Goal: Task Accomplishment & Management: Use online tool/utility

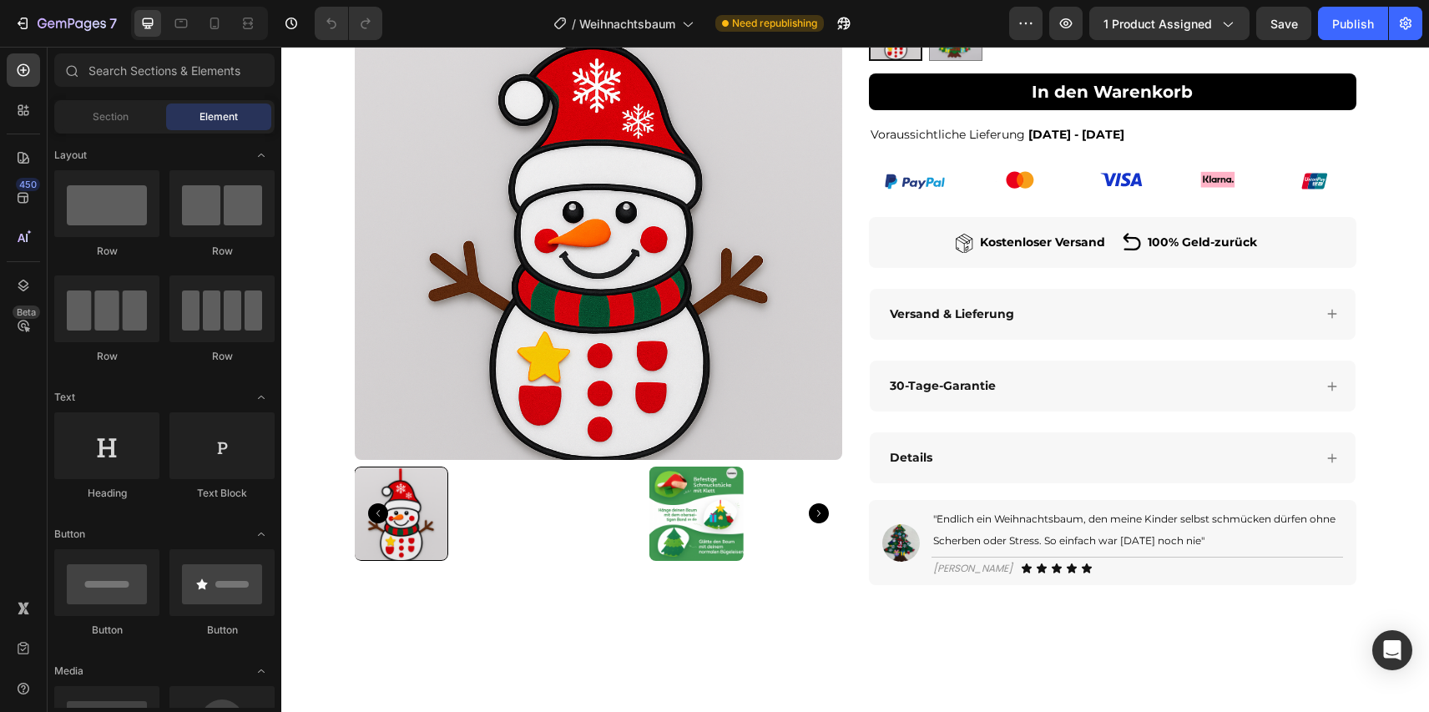
scroll to position [507, 0]
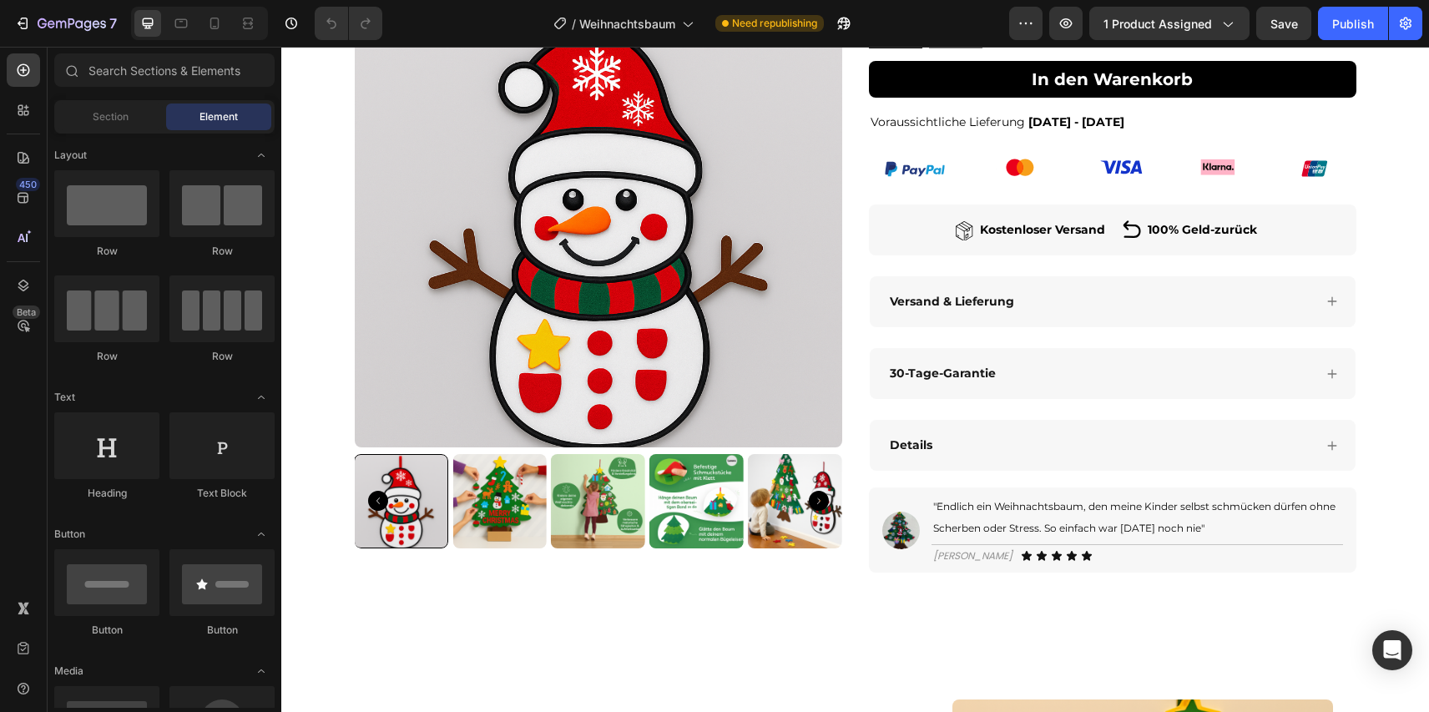
click at [1017, 451] on div "Details" at bounding box center [1100, 445] width 426 height 26
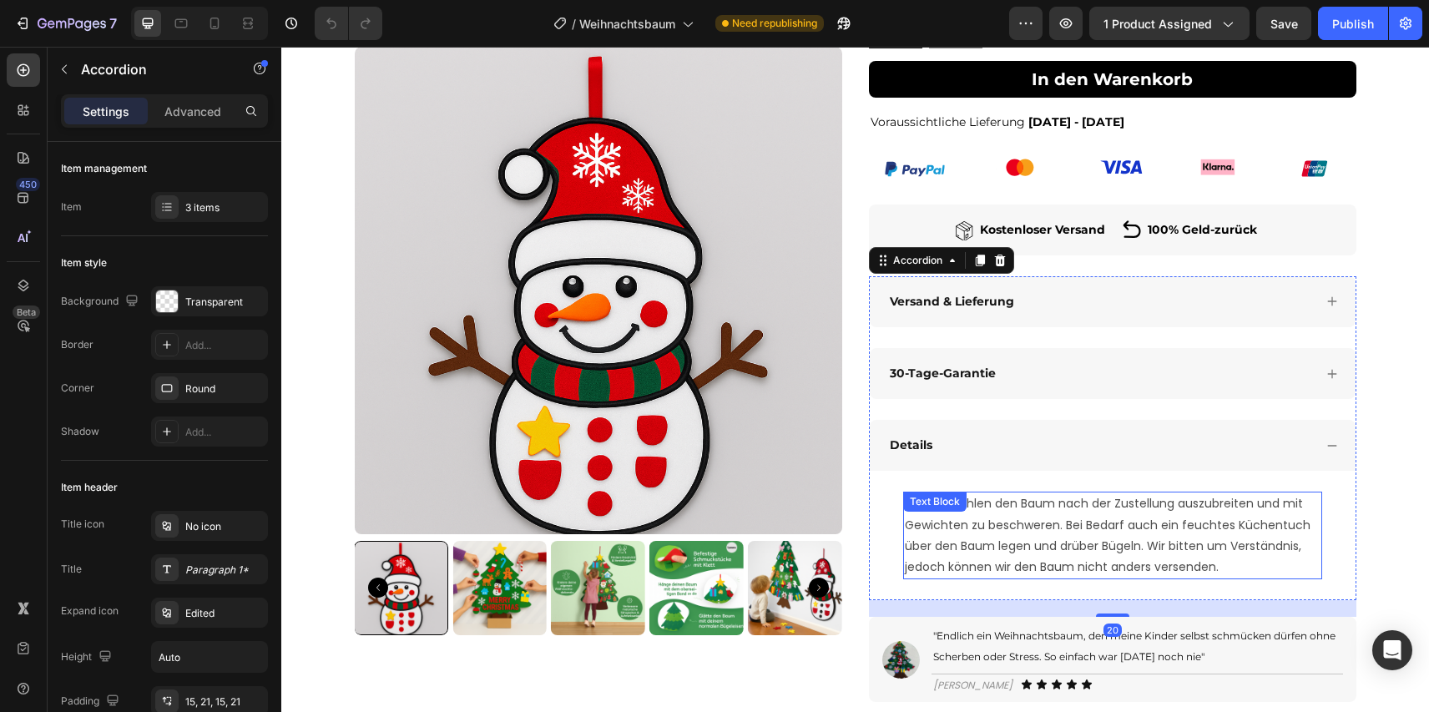
click at [1023, 543] on p "Wir empfehlen den Baum nach der Zustellung auszubreiten und mit Gewichten zu be…" at bounding box center [1113, 535] width 416 height 84
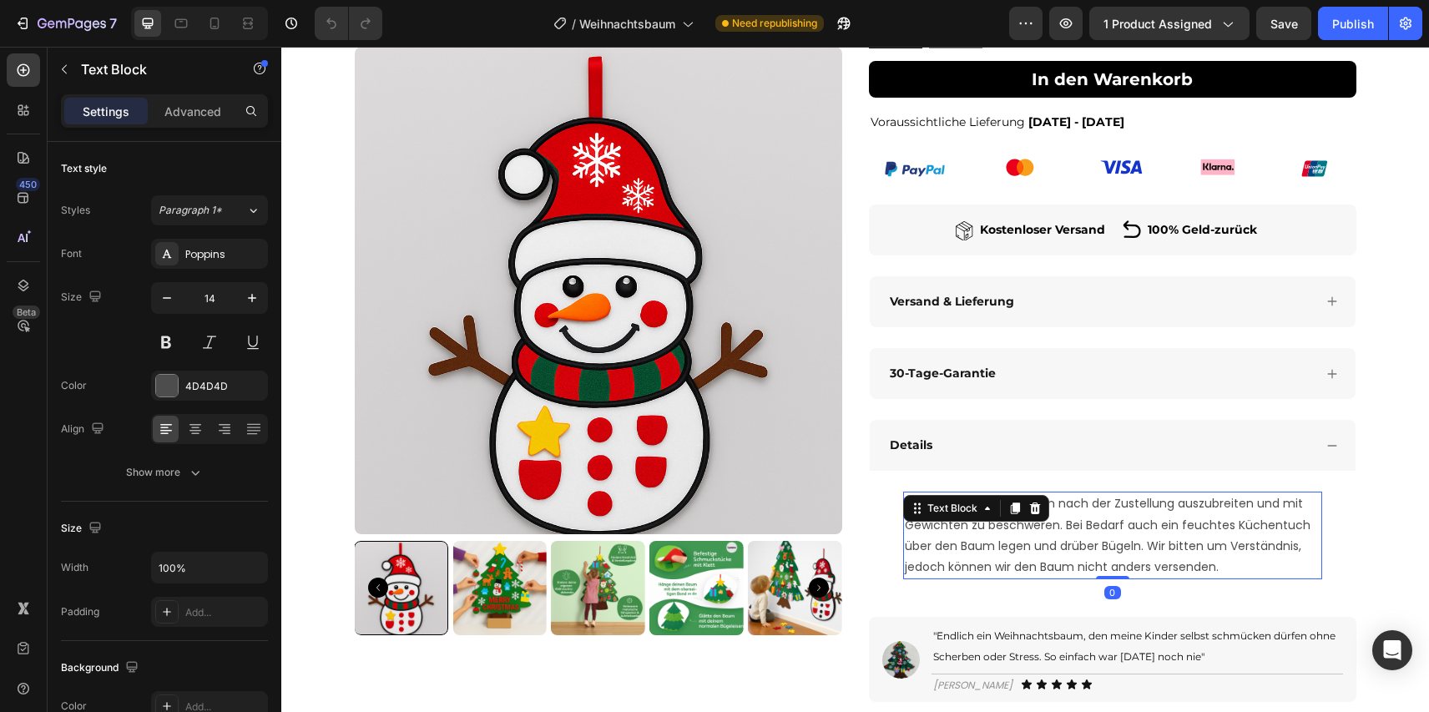
click at [1023, 543] on p "Wir empfehlen den Baum nach der Zustellung auszubreiten und mit Gewichten zu be…" at bounding box center [1113, 535] width 416 height 84
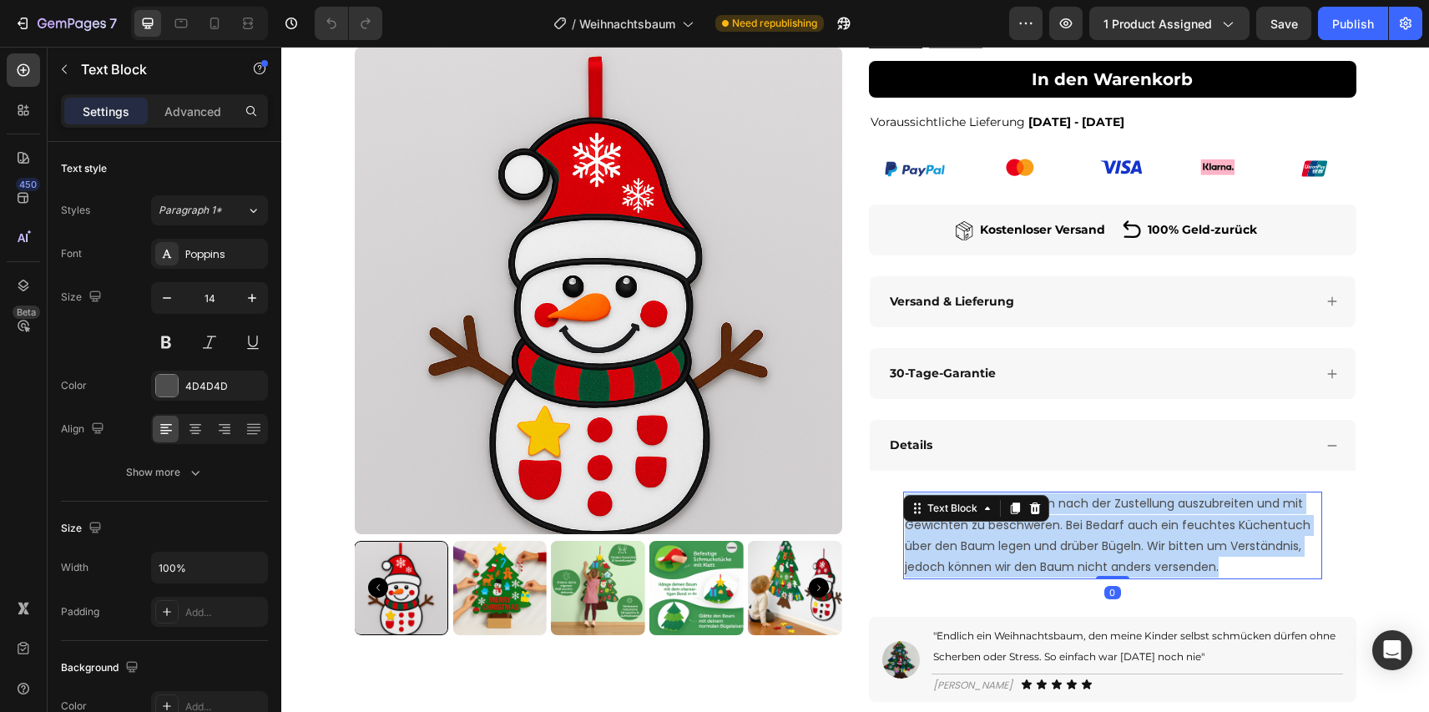
click at [1023, 543] on p "Wir empfehlen den Baum nach der Zustellung auszubreiten und mit Gewichten zu be…" at bounding box center [1113, 535] width 416 height 84
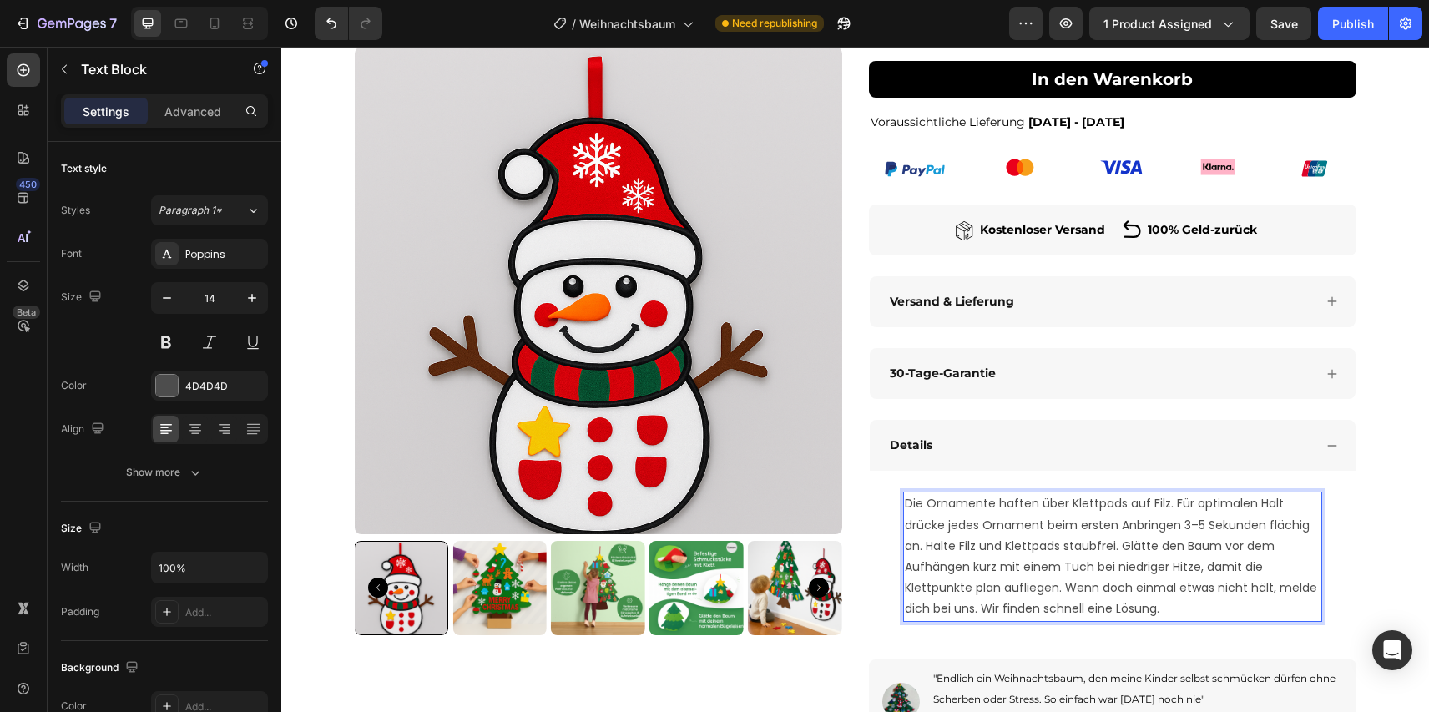
click at [1366, 497] on section "Product Images Icon Icon Icon Icon Icon Icon List 4,9 I 1830 Bewertungen Text B…" at bounding box center [855, 210] width 1028 height 1189
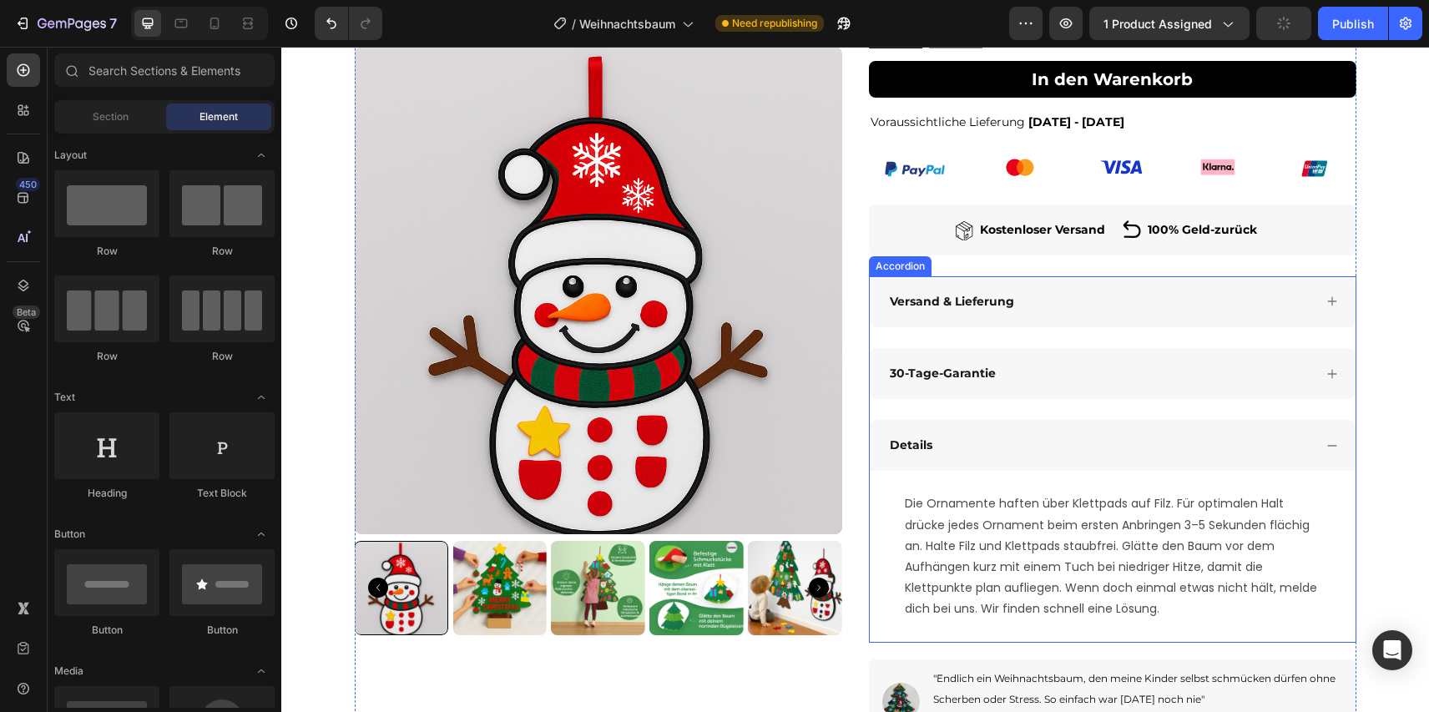
click at [1307, 451] on div "Details" at bounding box center [1100, 445] width 426 height 26
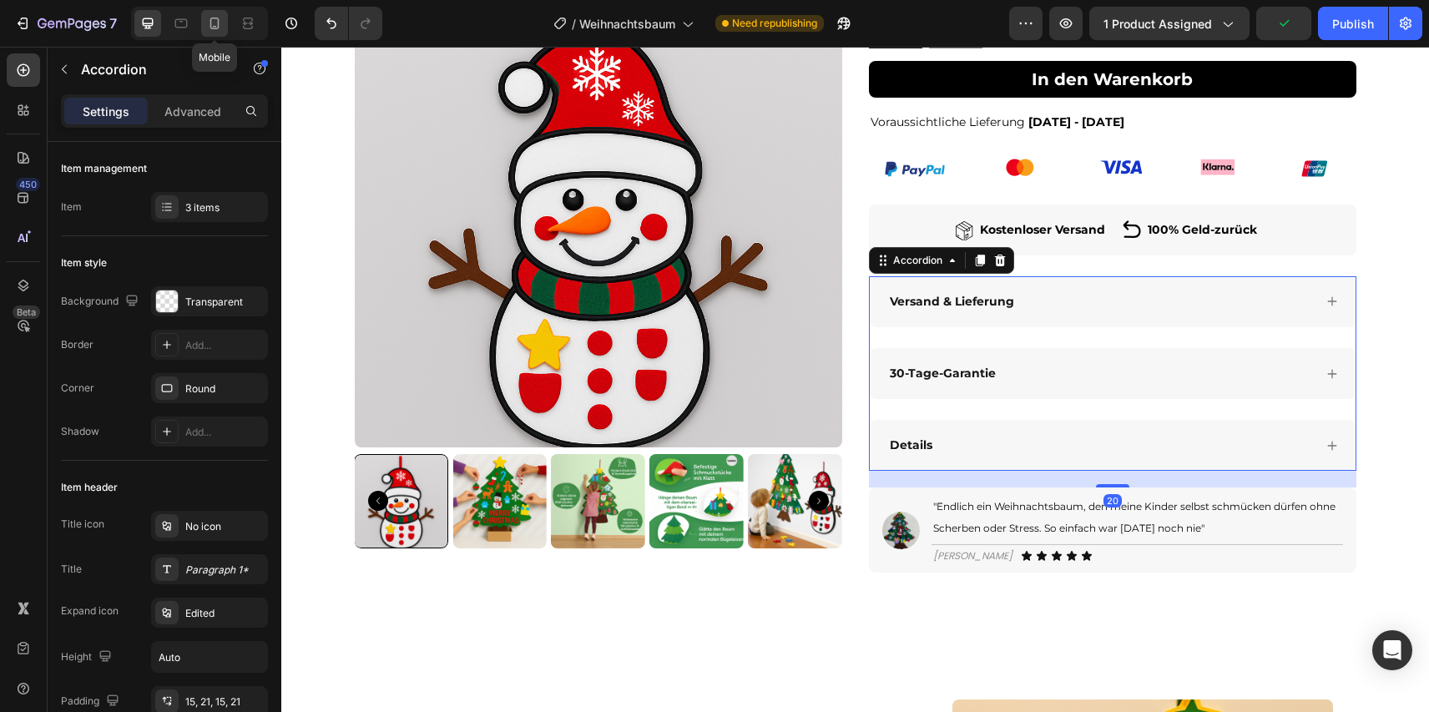
click at [212, 21] on icon at bounding box center [214, 23] width 17 height 17
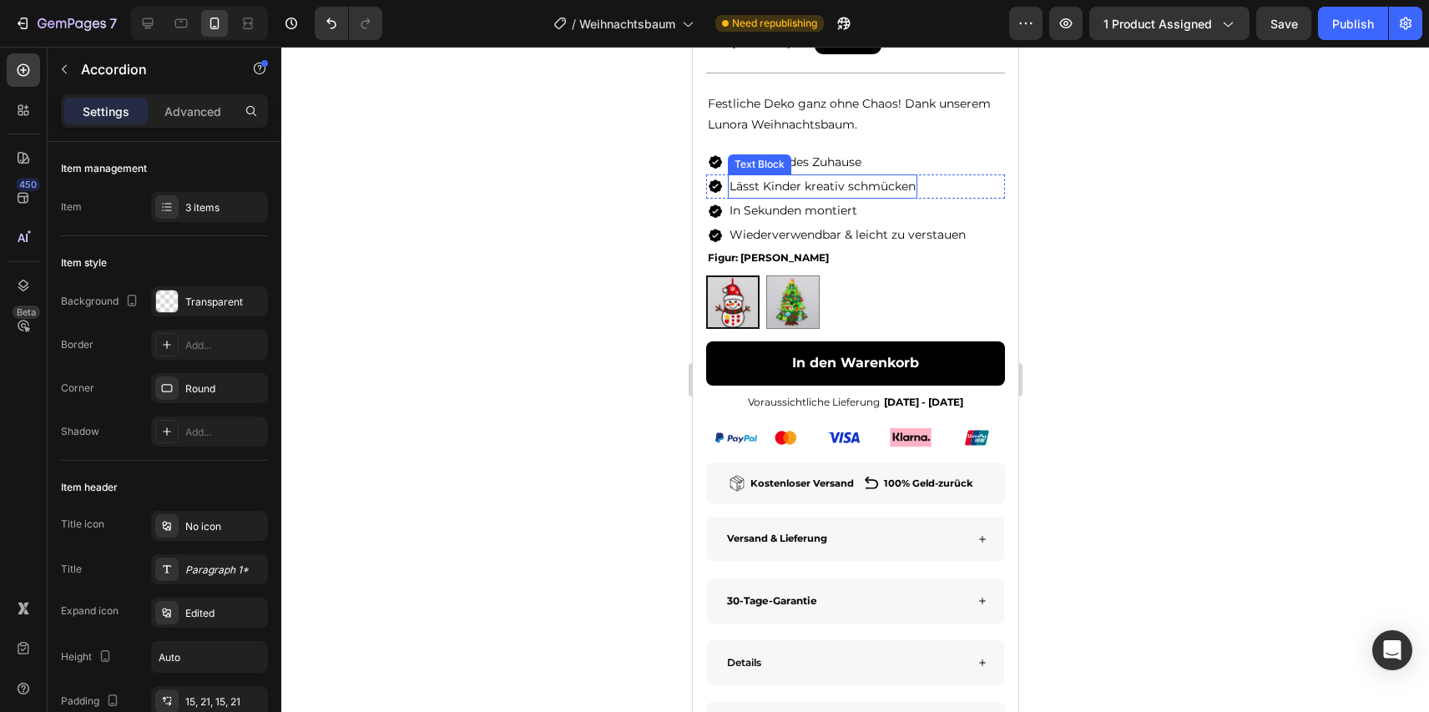
scroll to position [848, 0]
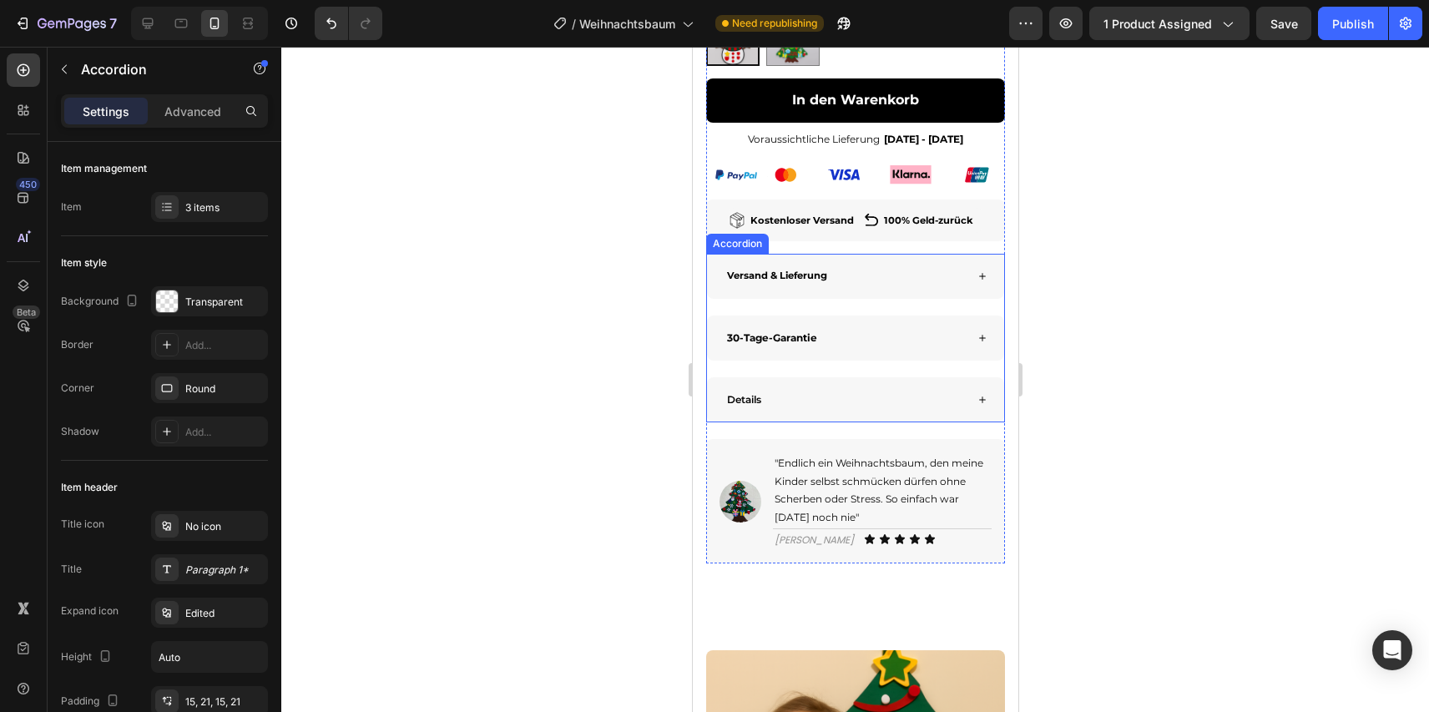
click at [779, 413] on div "Details" at bounding box center [854, 399] width 297 height 45
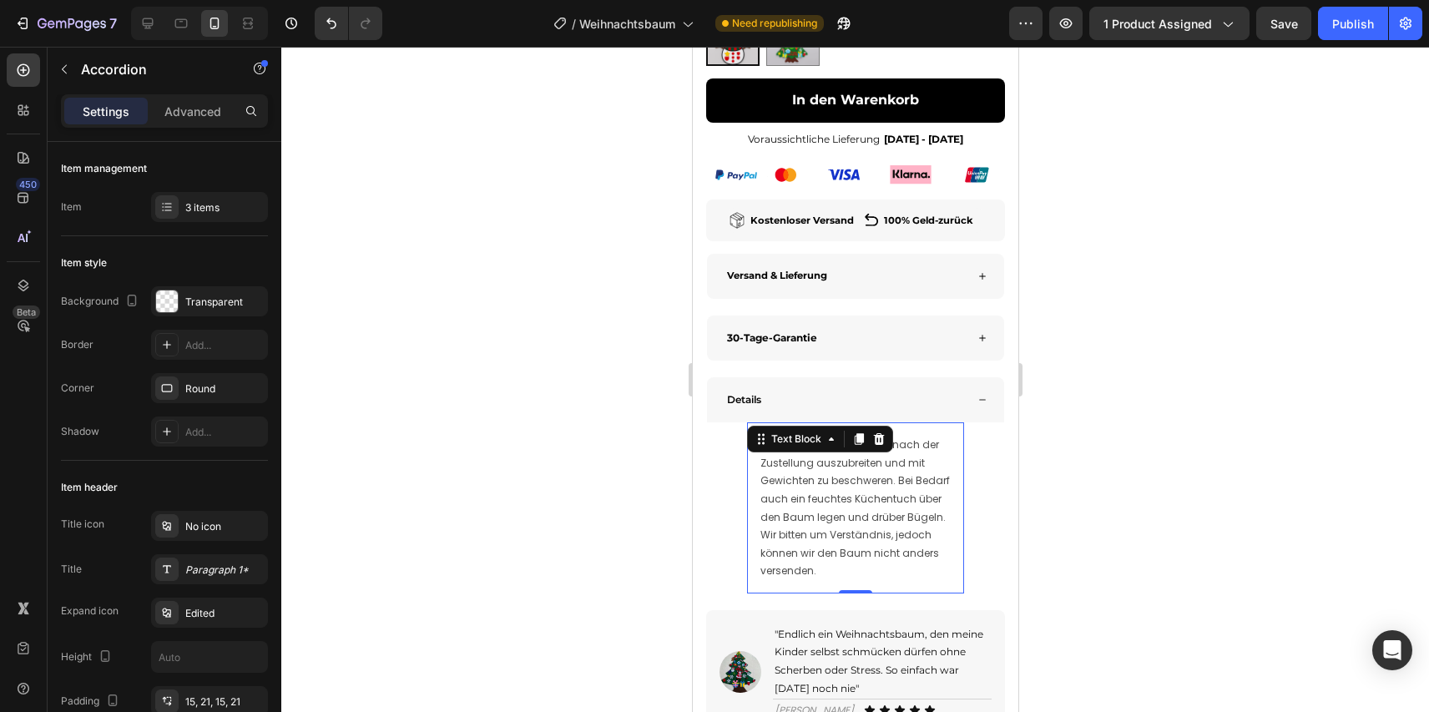
click at [780, 503] on p "Wir empfehlen den Baum nach der Zustellung auszubreiten und mit Gewichten zu be…" at bounding box center [855, 508] width 190 height 144
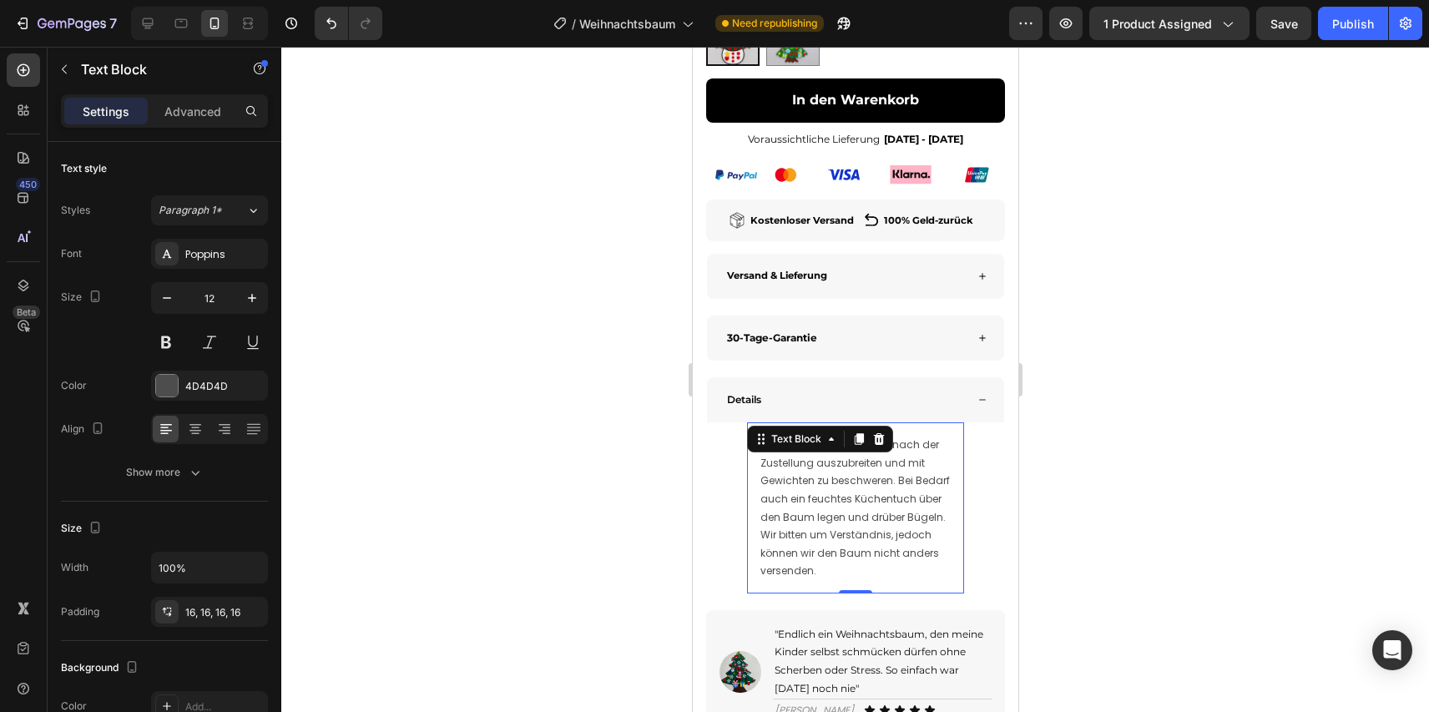
click at [780, 503] on p "Wir empfehlen den Baum nach der Zustellung auszubreiten und mit Gewichten zu be…" at bounding box center [855, 508] width 190 height 144
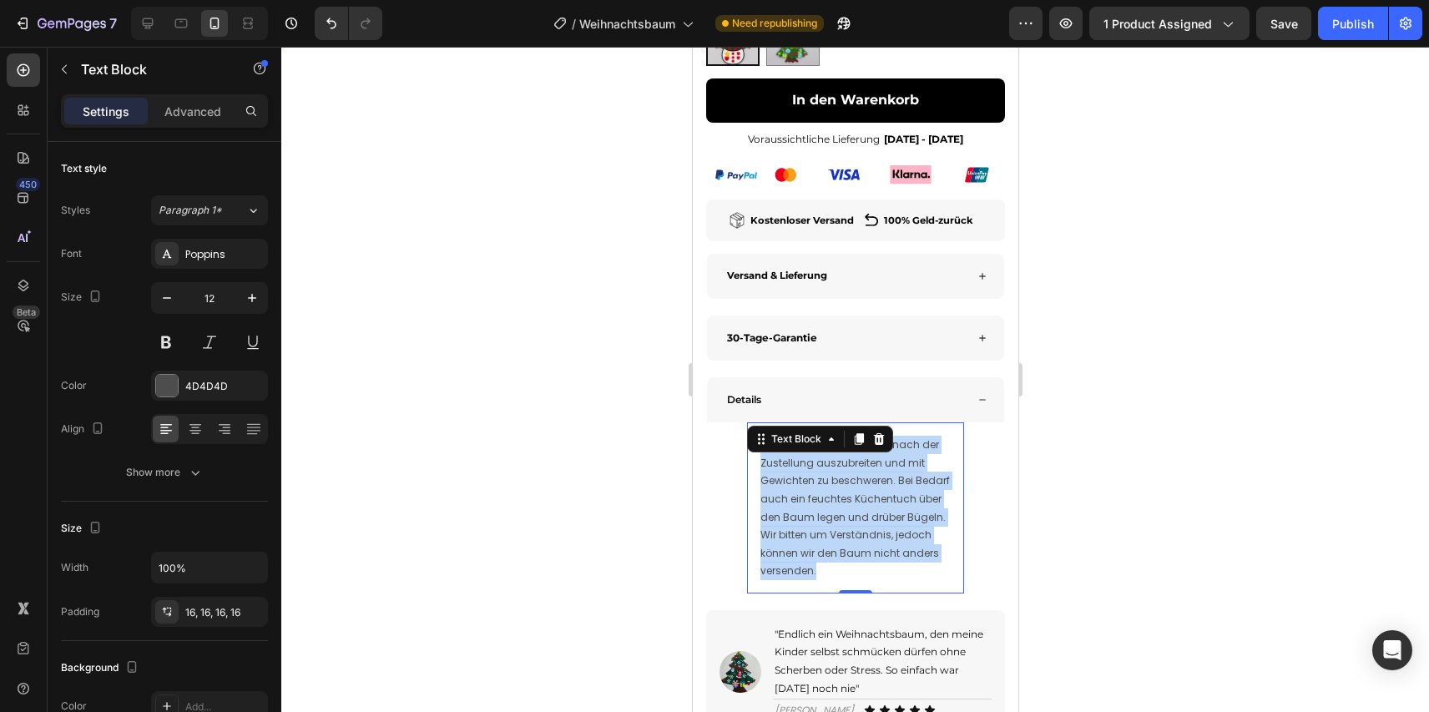
click at [780, 503] on p "Wir empfehlen den Baum nach der Zustellung auszubreiten und mit Gewichten zu be…" at bounding box center [855, 508] width 190 height 144
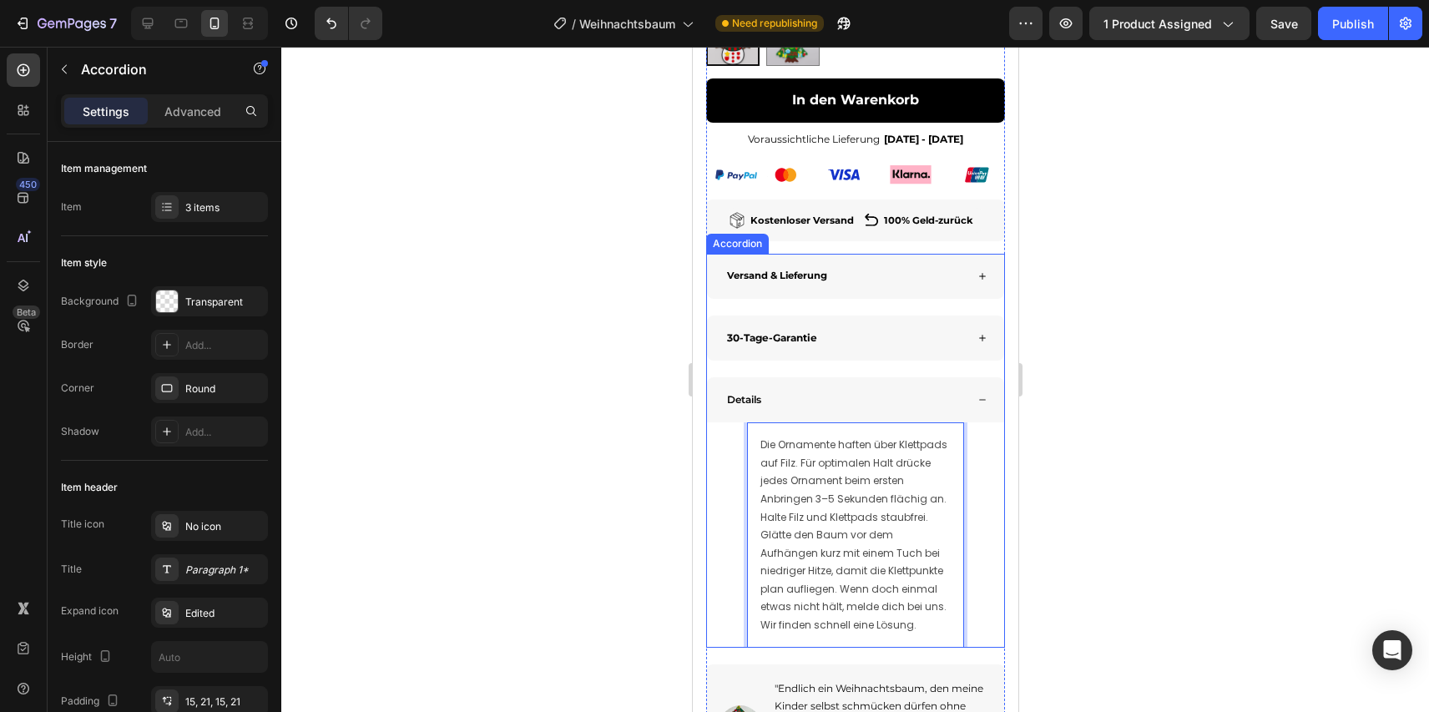
click at [994, 488] on div "Die Ornamente haften über Klettpads auf Filz. Für optimalen Halt drücke jedes O…" at bounding box center [854, 534] width 297 height 225
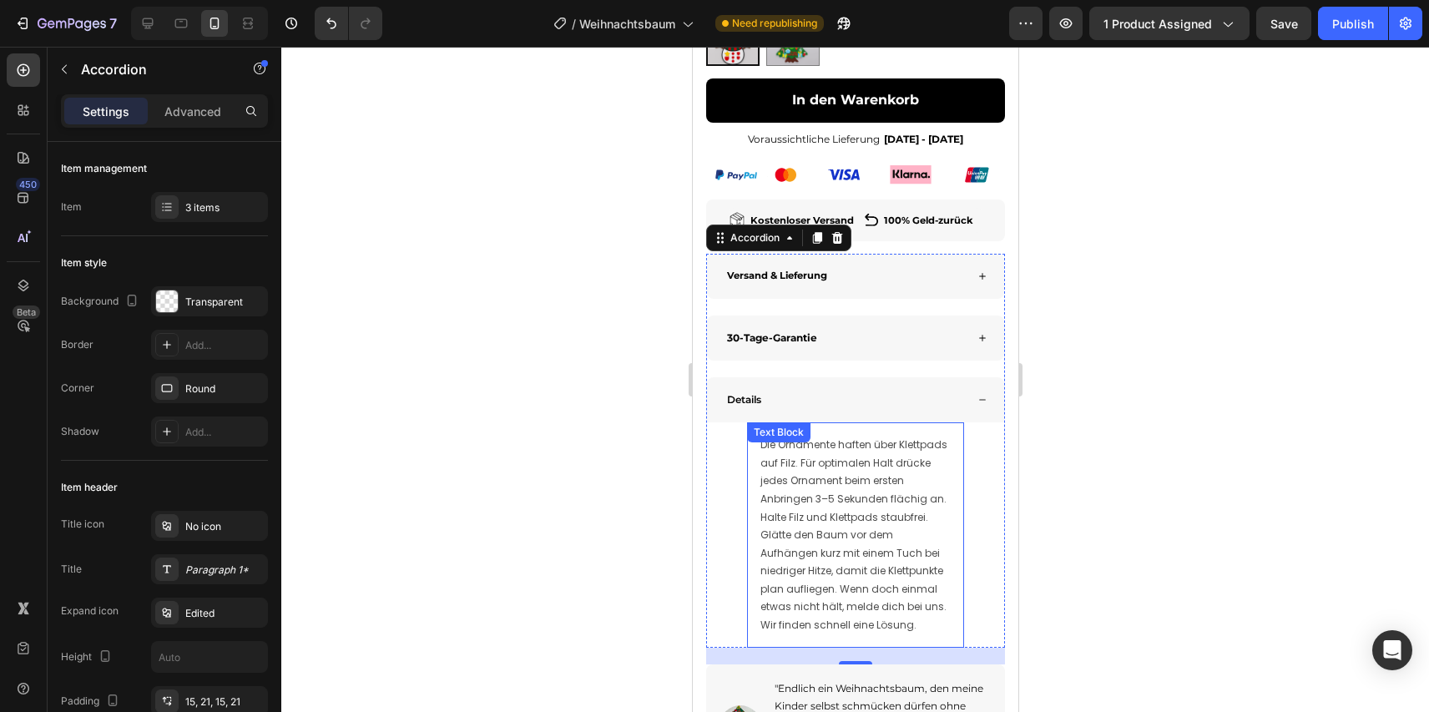
click at [897, 613] on p "Die Ornamente haften über Klettpads auf Filz. Für optimalen Halt drücke jedes O…" at bounding box center [855, 535] width 190 height 199
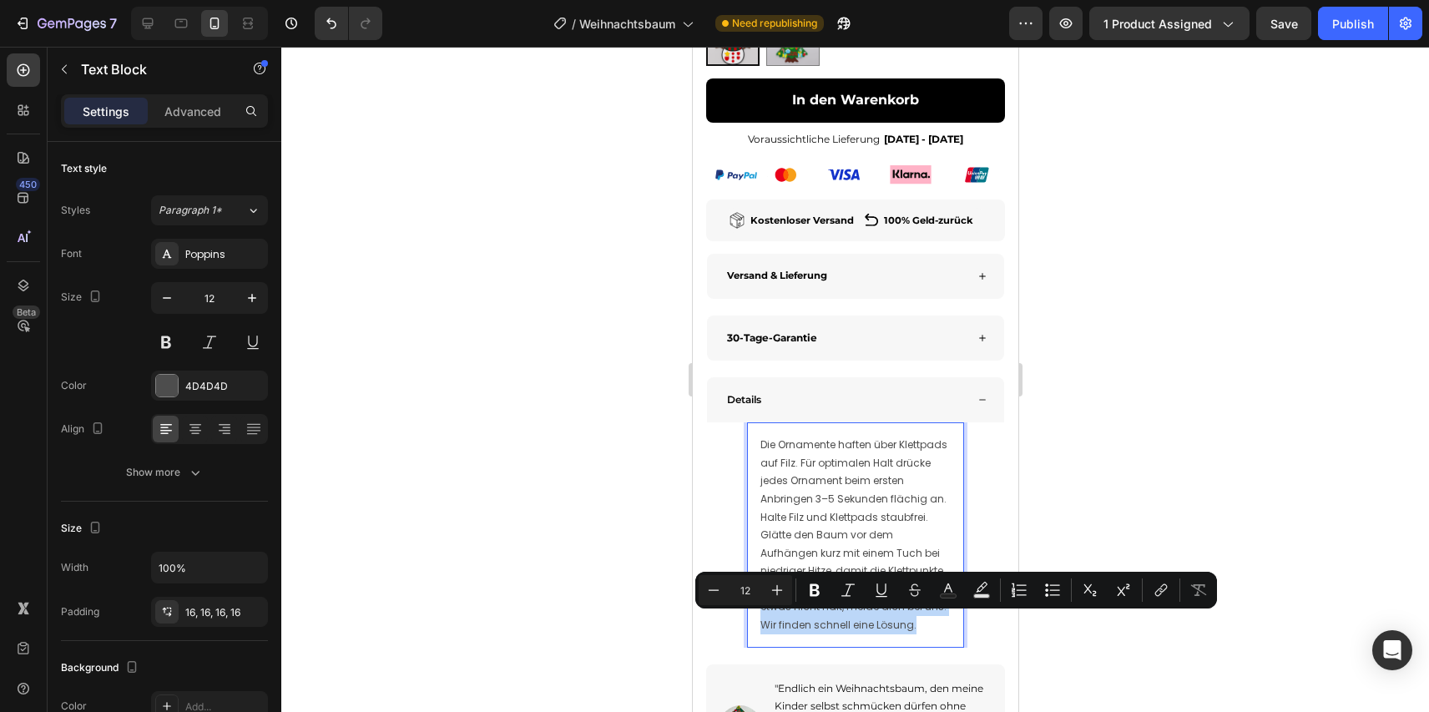
drag, startPoint x: 814, startPoint y: 621, endPoint x: 895, endPoint y: 659, distance: 89.6
click at [895, 634] on p "Die Ornamente haften über Klettpads auf Filz. Für optimalen Halt drücke jedes O…" at bounding box center [855, 535] width 190 height 199
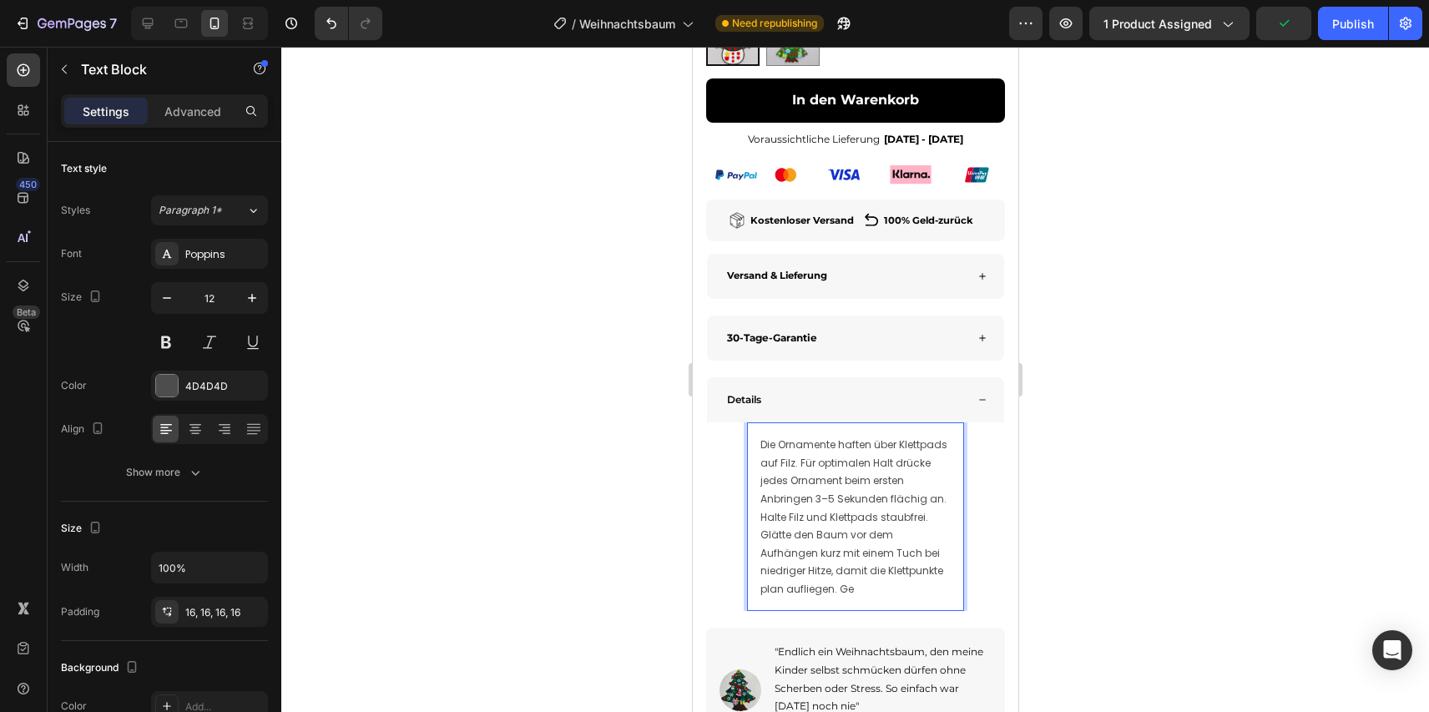
click at [847, 598] on p "Die Ornamente haften über Klettpads auf Filz. Für optimalen Halt drücke jedes O…" at bounding box center [855, 517] width 190 height 162
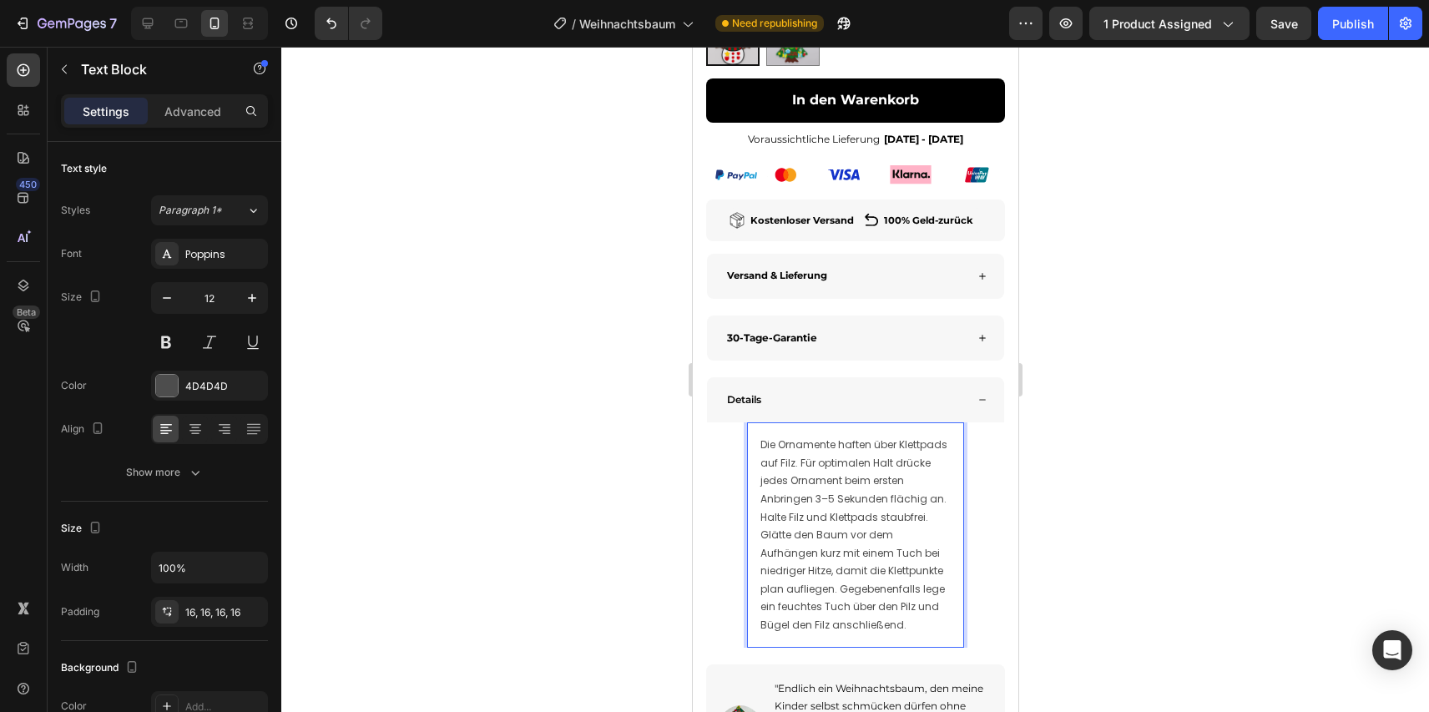
click at [842, 609] on p "Die Ornamente haften über Klettpads auf Filz. Für optimalen Halt drücke jedes O…" at bounding box center [855, 535] width 190 height 199
click at [842, 610] on p "Die Ornamente haften über Klettpads auf Filz. Für optimalen Halt drücke jedes O…" at bounding box center [855, 535] width 190 height 199
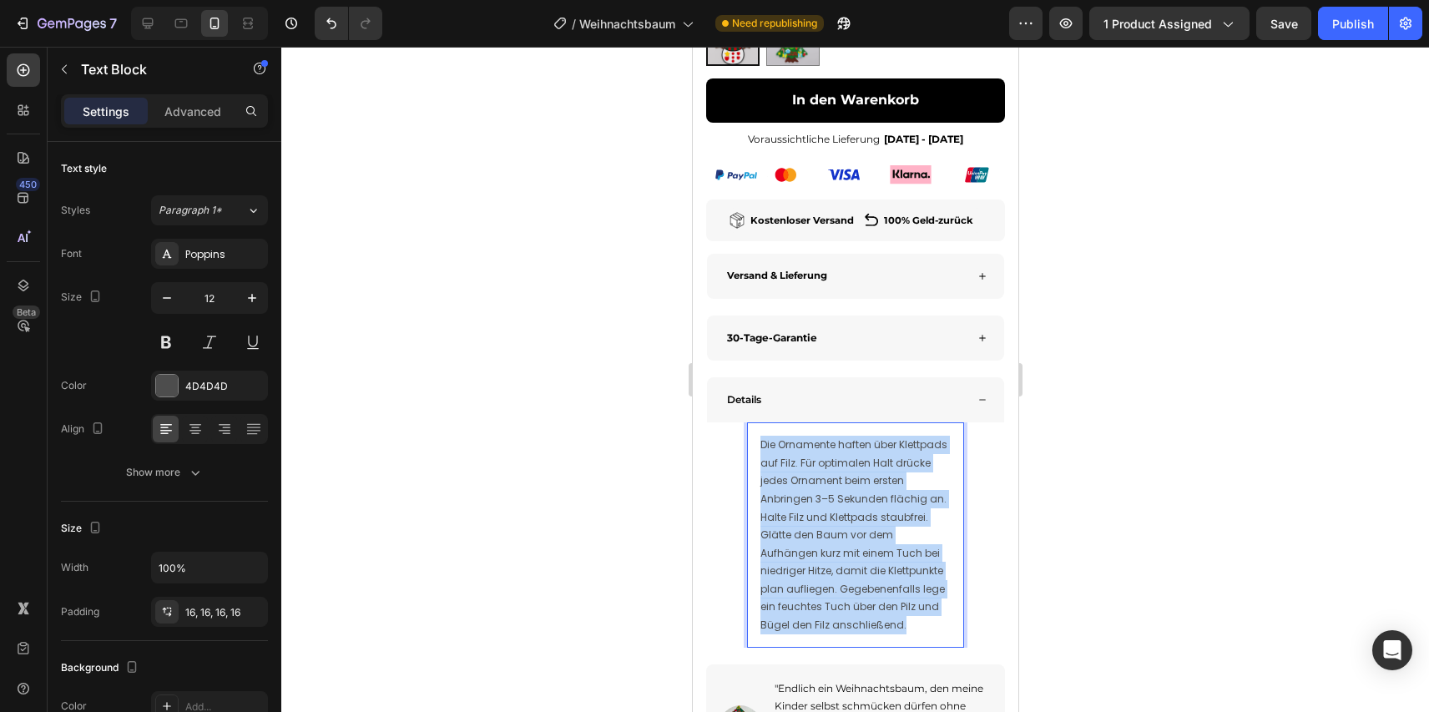
click at [842, 610] on p "Die Ornamente haften über Klettpads auf Filz. Für optimalen Halt drücke jedes O…" at bounding box center [855, 535] width 190 height 199
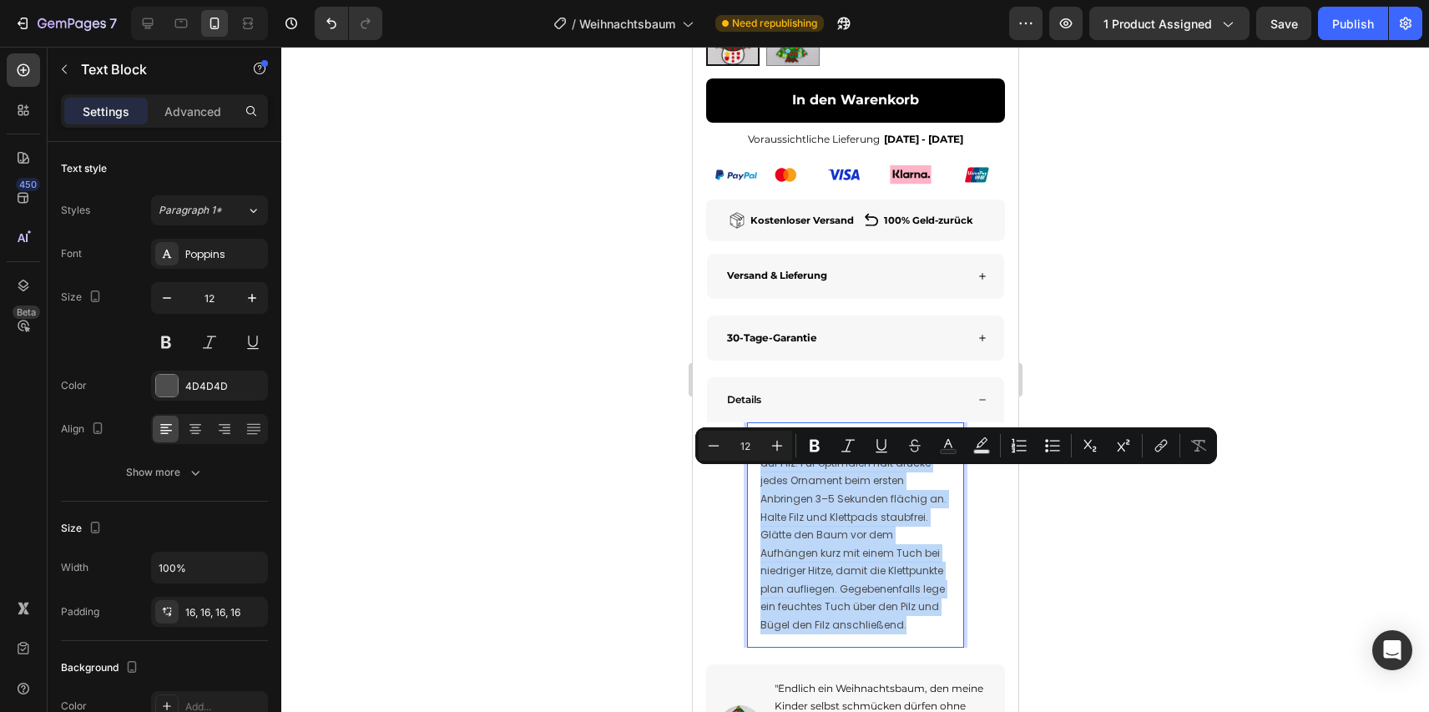
copy p "Die Ornamente haften über Klettpads auf Filz. Für optimalen Halt drücke jedes O…"
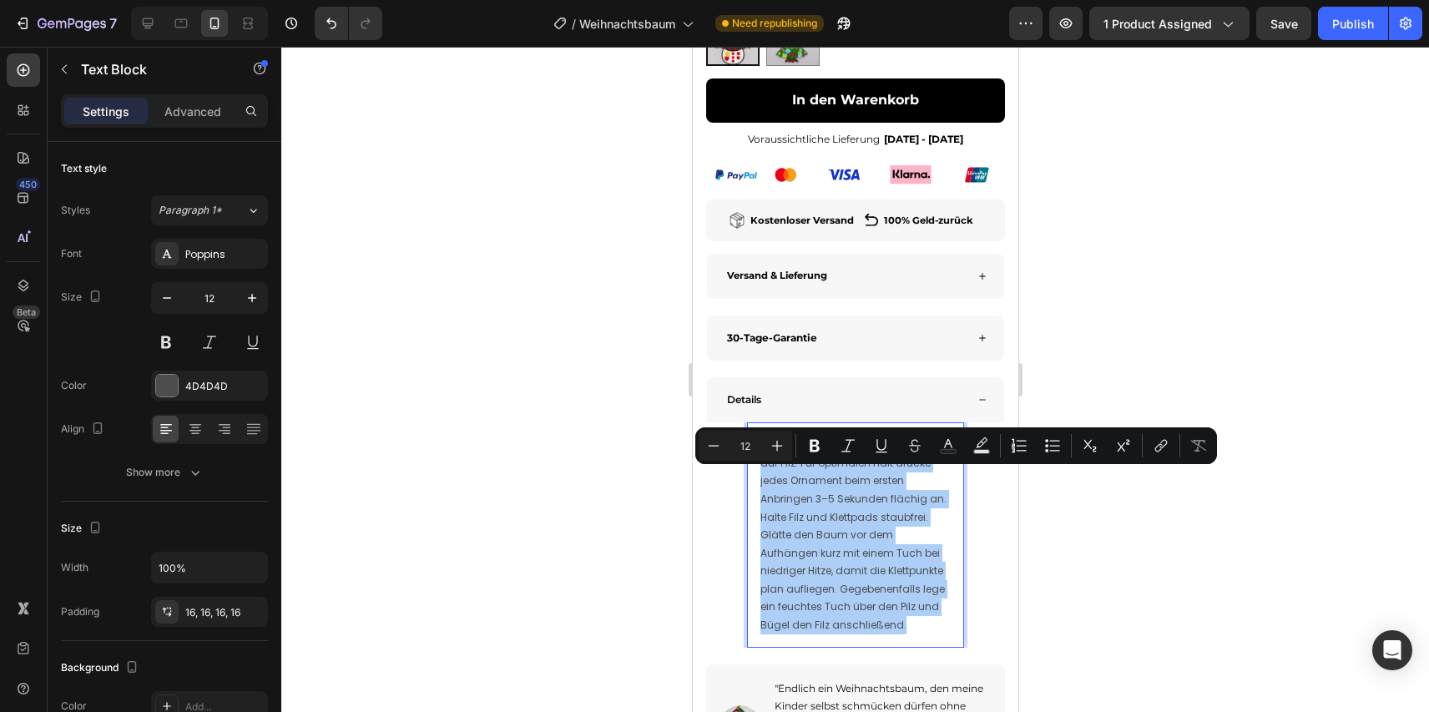
click at [1093, 385] on div at bounding box center [855, 379] width 1148 height 665
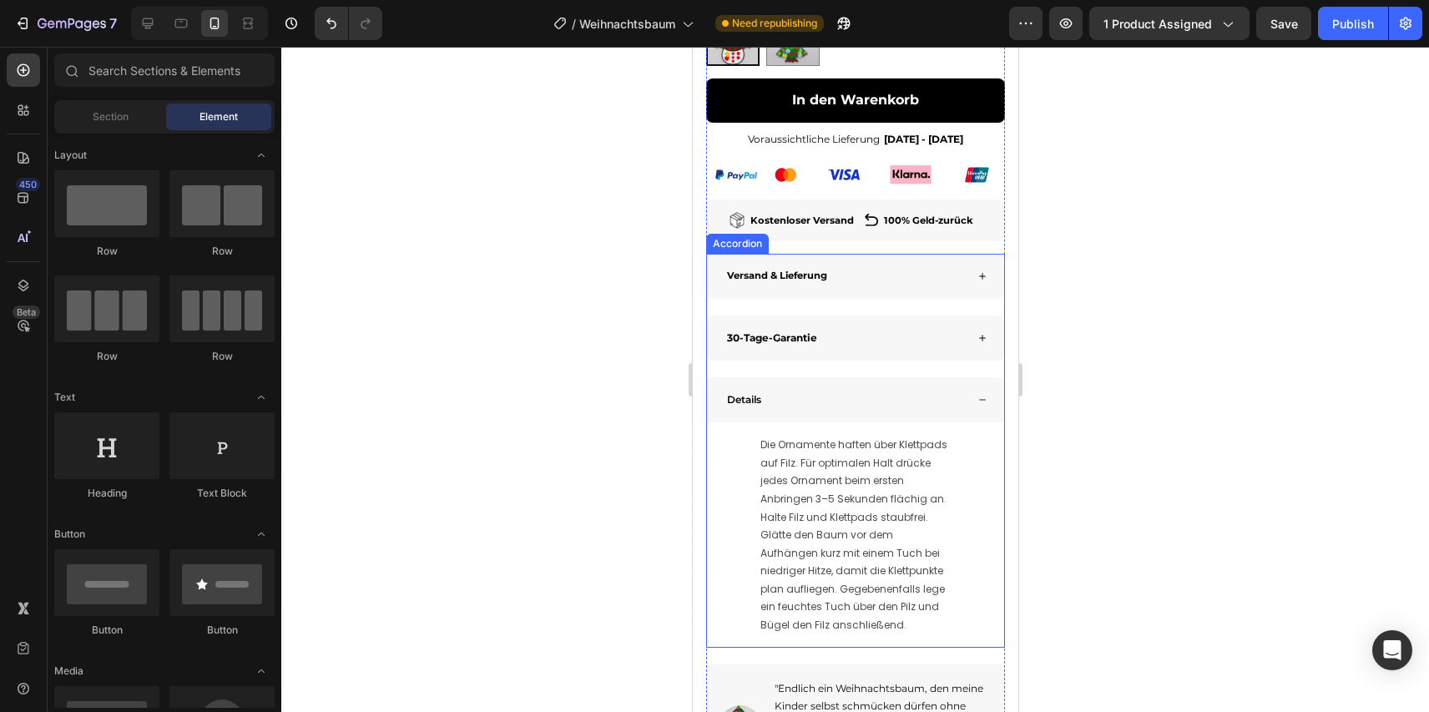
click at [961, 410] on div "Details" at bounding box center [844, 400] width 240 height 20
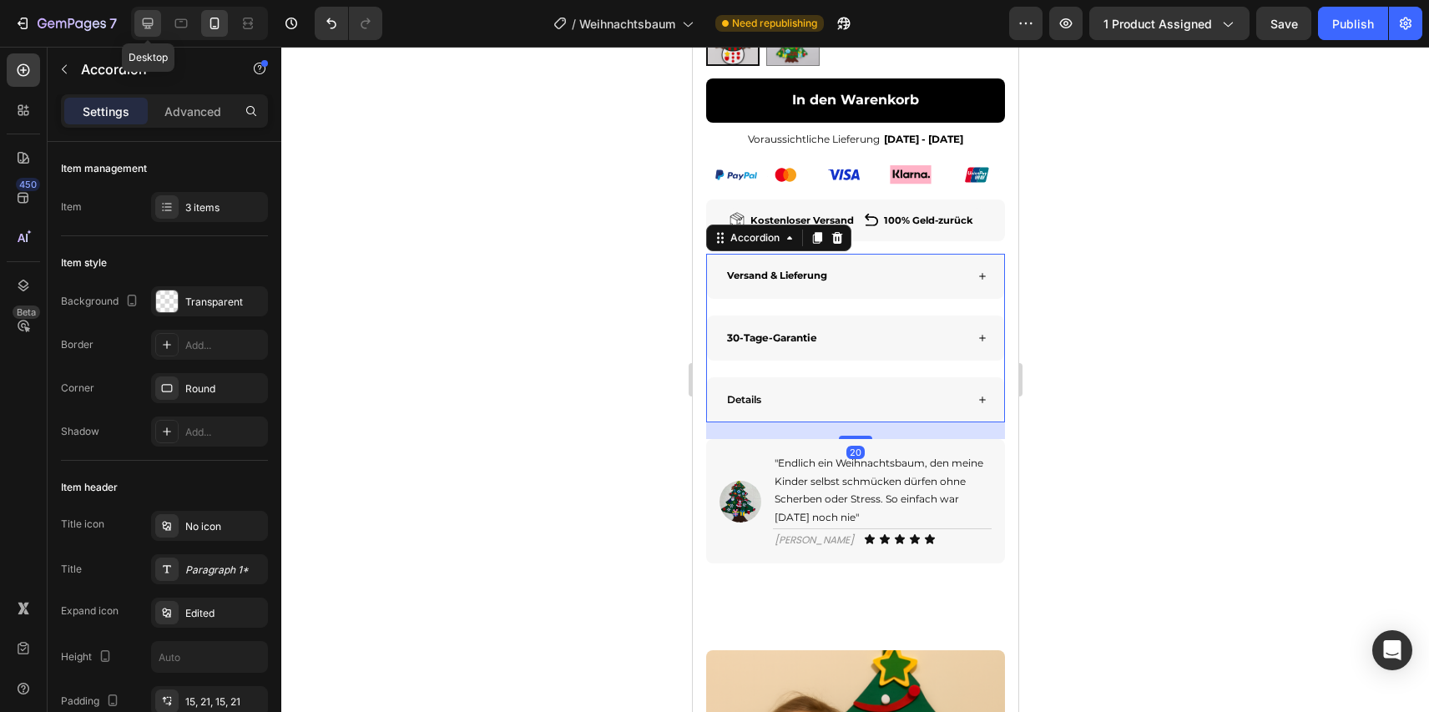
click at [154, 17] on icon at bounding box center [147, 23] width 17 height 17
type input "32"
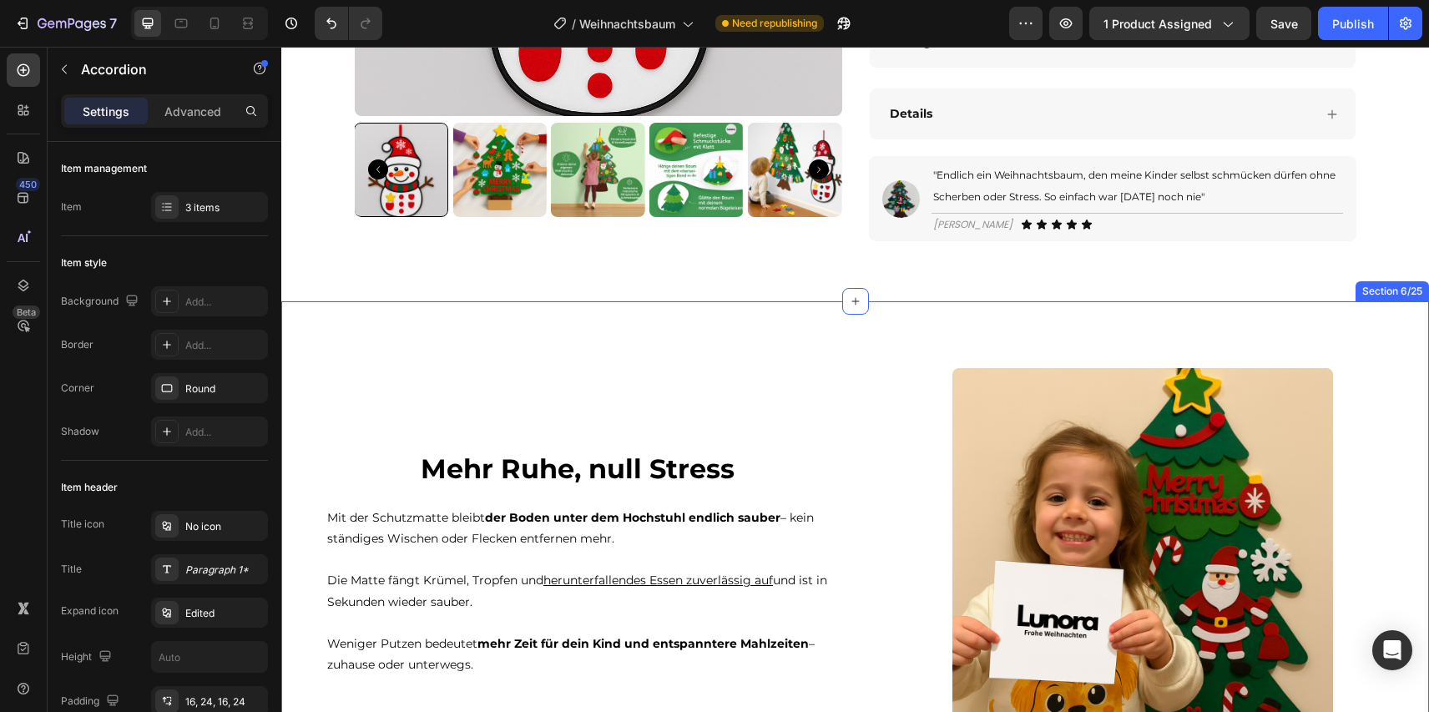
scroll to position [826, 0]
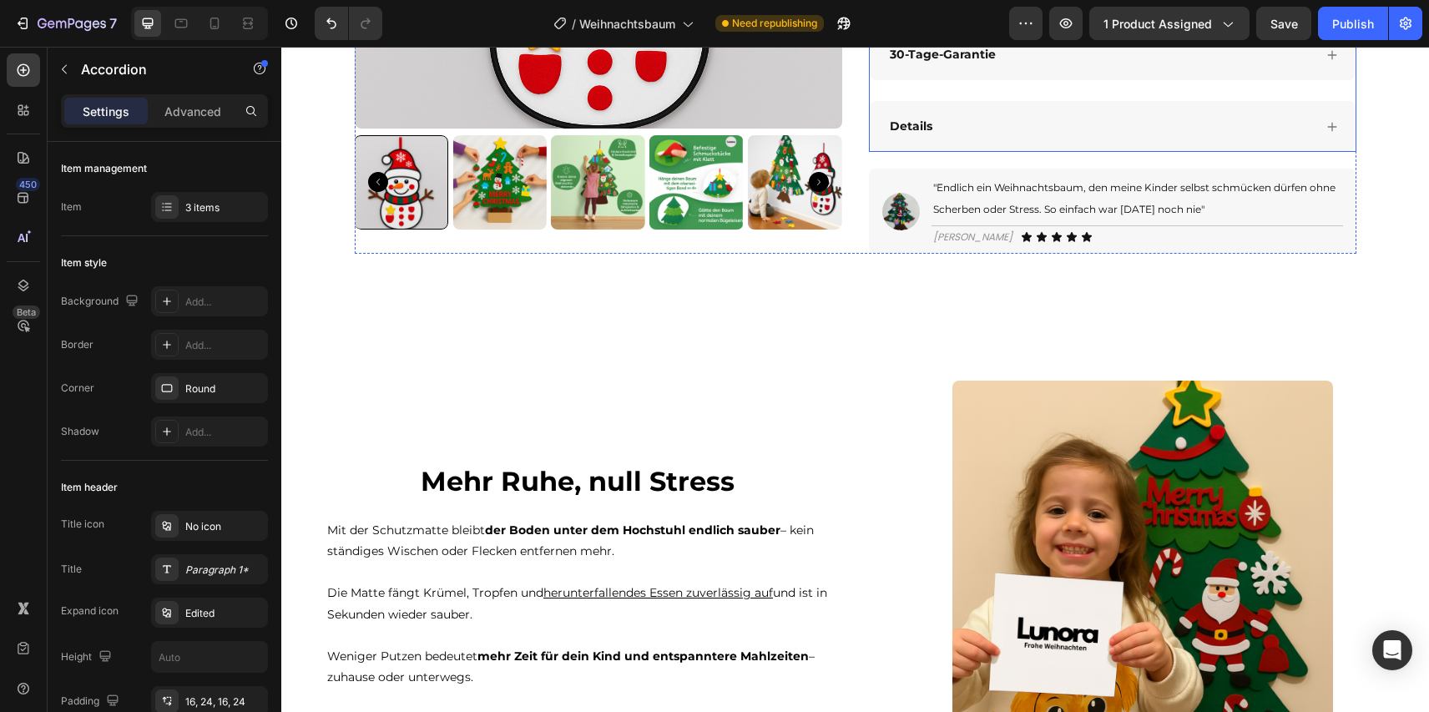
click at [1038, 104] on div "Details" at bounding box center [1113, 126] width 486 height 51
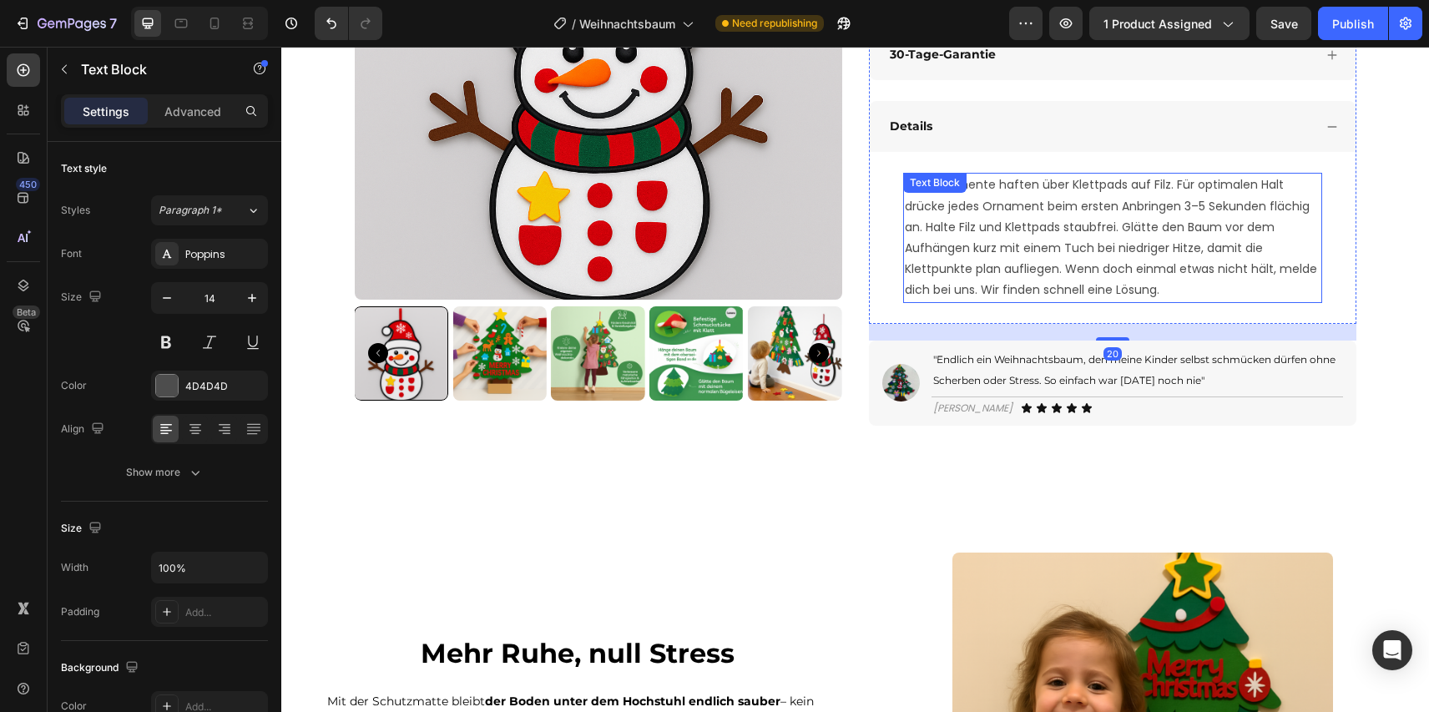
click at [992, 215] on p "Die Ornamente haften über Klettpads auf Filz. Für optimalen Halt drücke jedes O…" at bounding box center [1113, 237] width 416 height 126
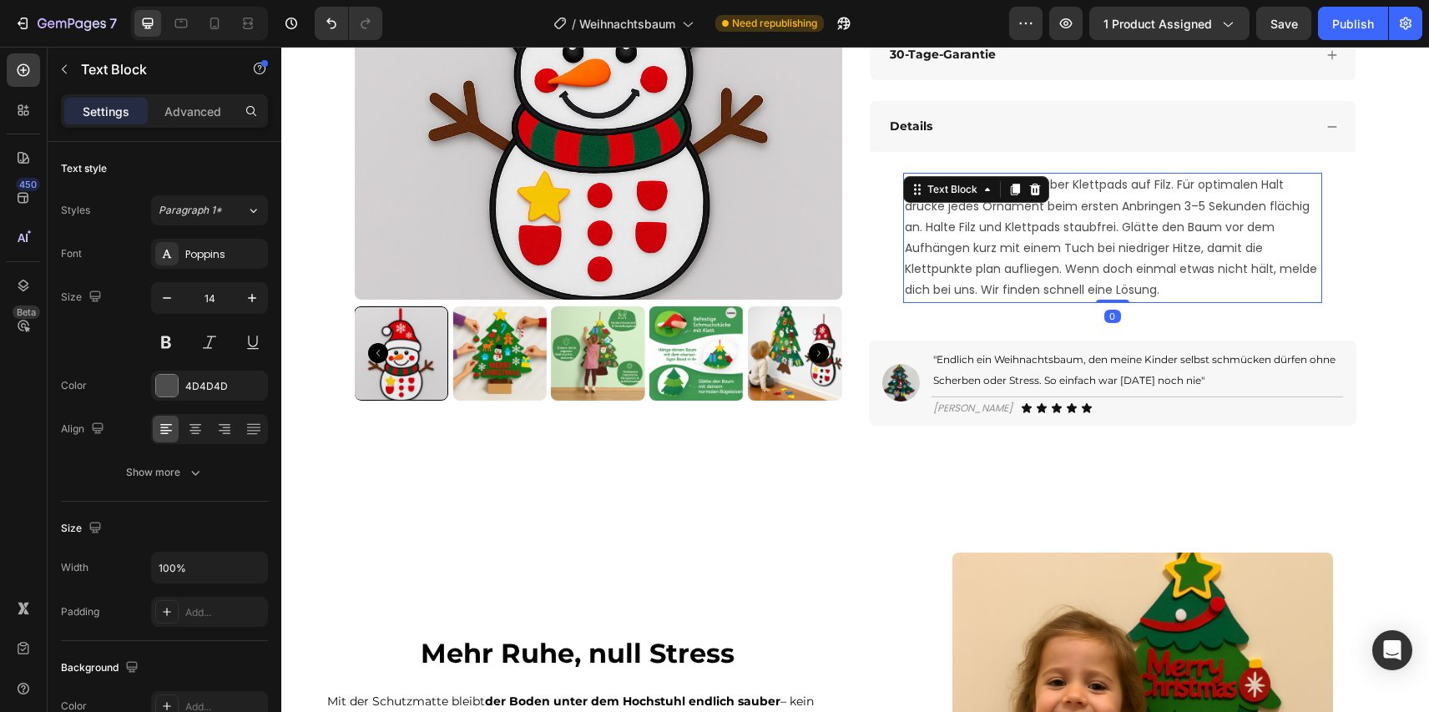
click at [992, 215] on p "Die Ornamente haften über Klettpads auf Filz. Für optimalen Halt drücke jedes O…" at bounding box center [1113, 237] width 416 height 126
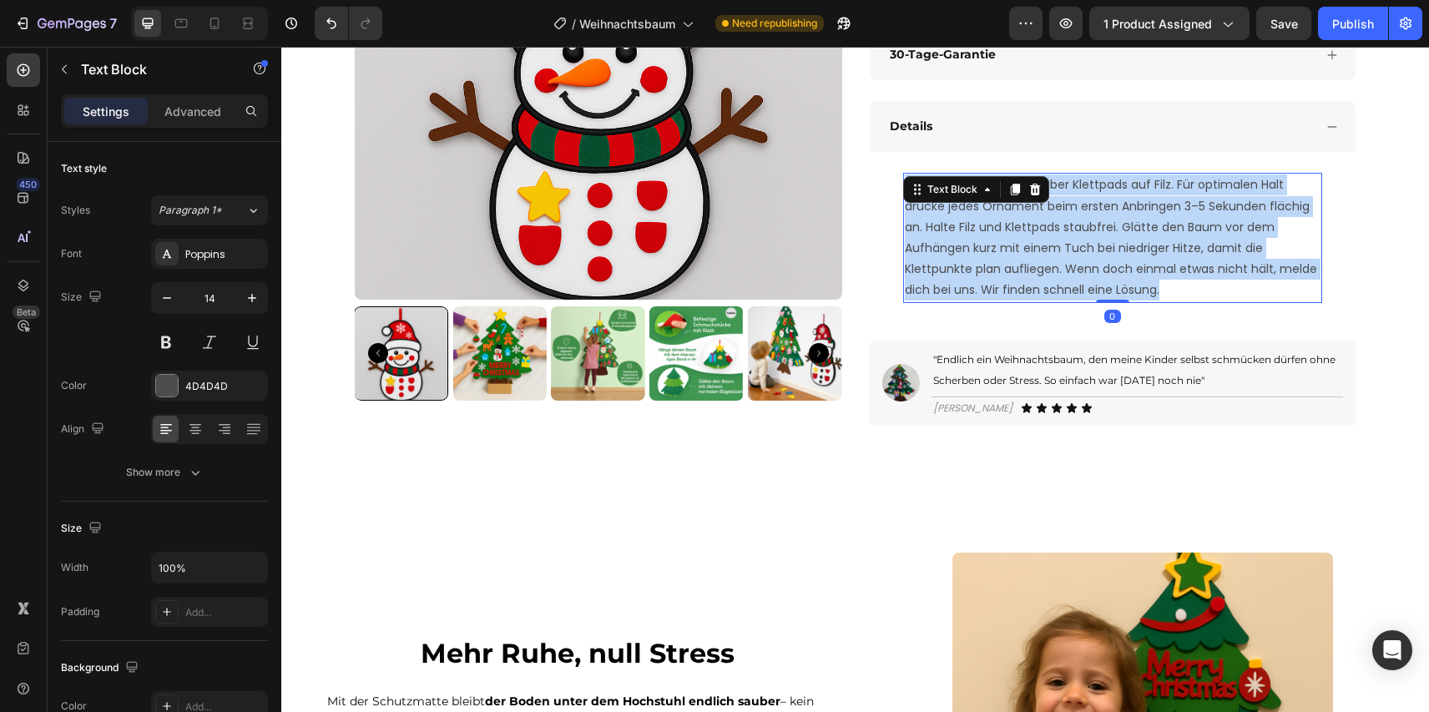
click at [992, 215] on p "Die Ornamente haften über Klettpads auf Filz. Für optimalen Halt drücke jedes O…" at bounding box center [1113, 237] width 416 height 126
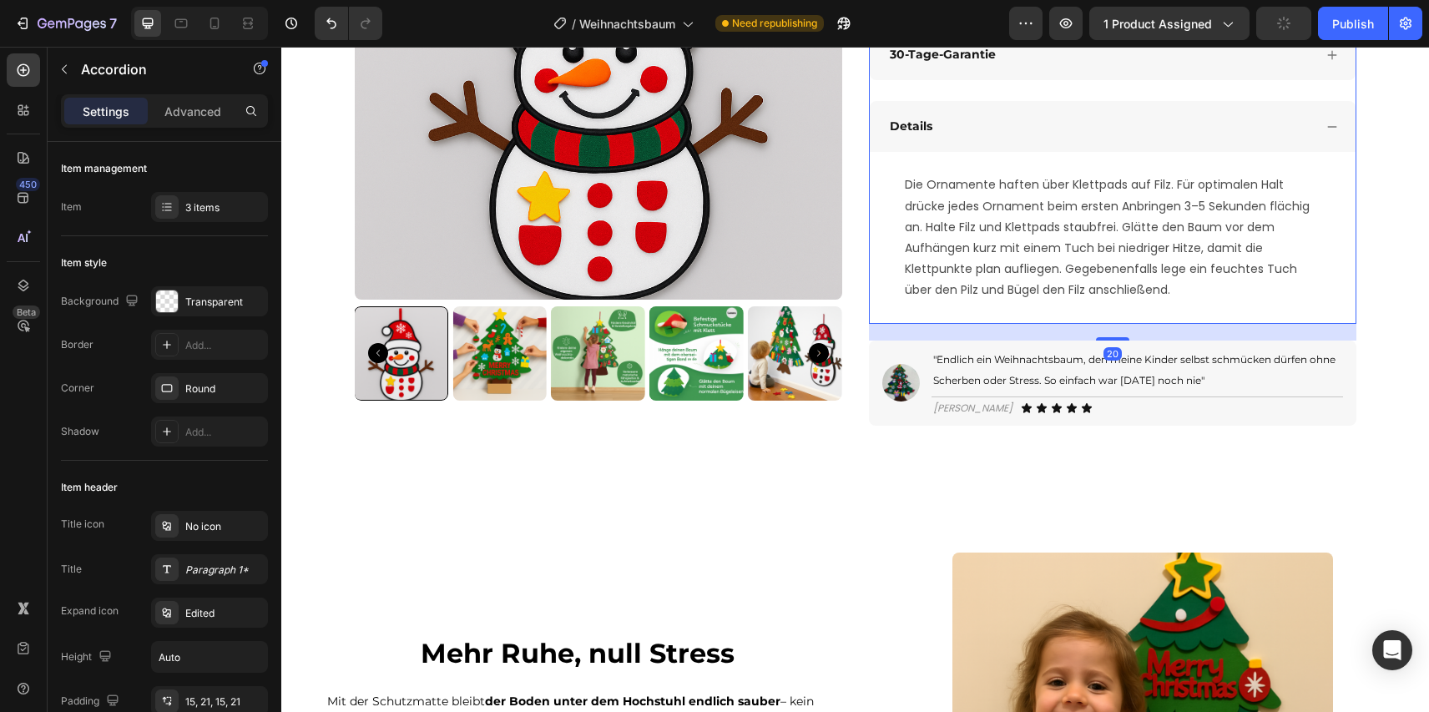
click at [1131, 130] on div "Details" at bounding box center [1100, 127] width 426 height 26
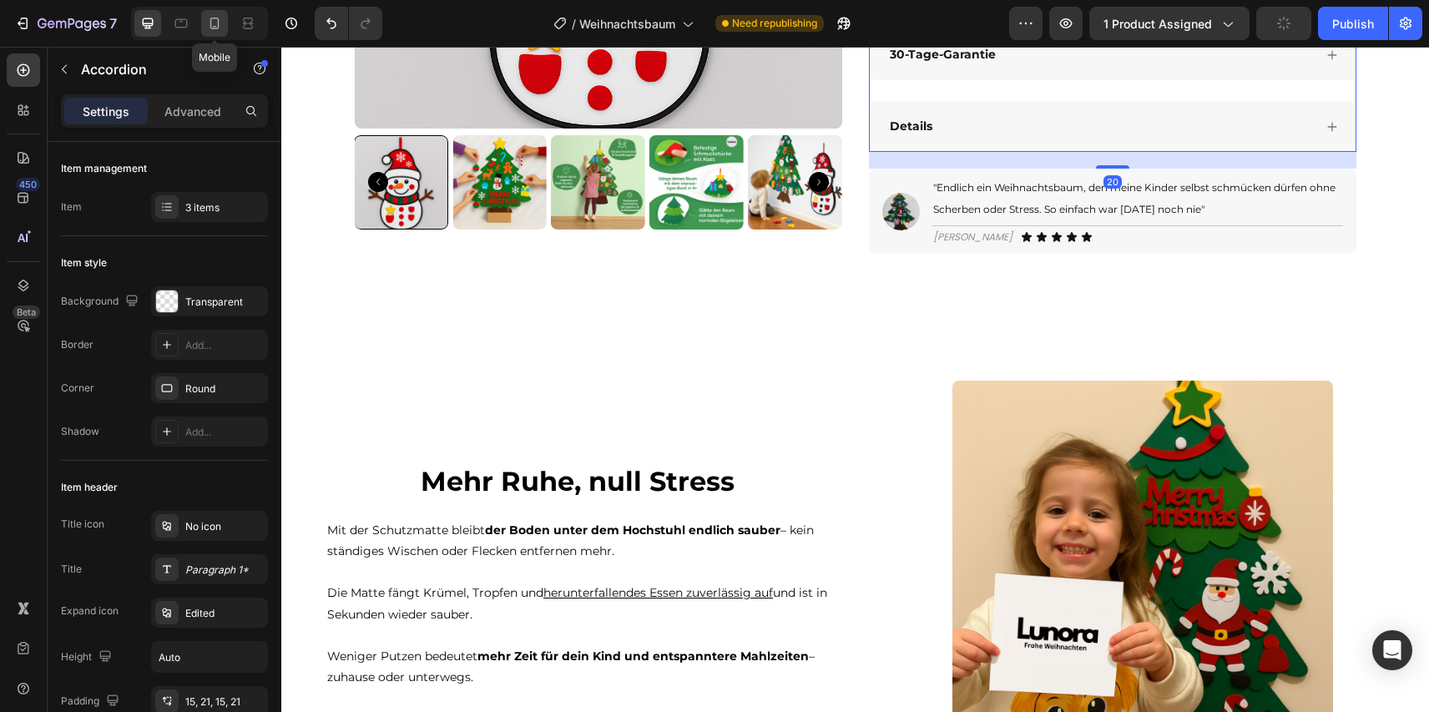
click at [215, 25] on icon at bounding box center [214, 23] width 17 height 17
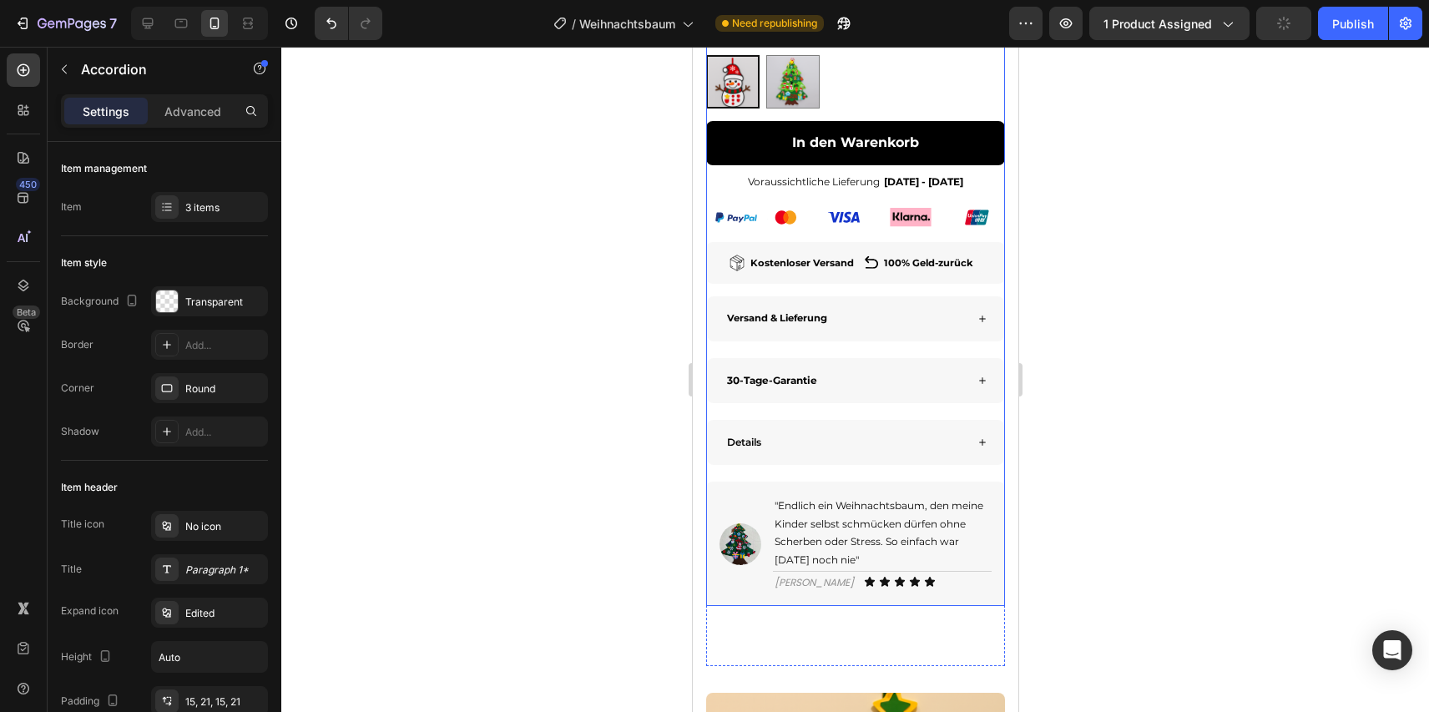
scroll to position [747, 0]
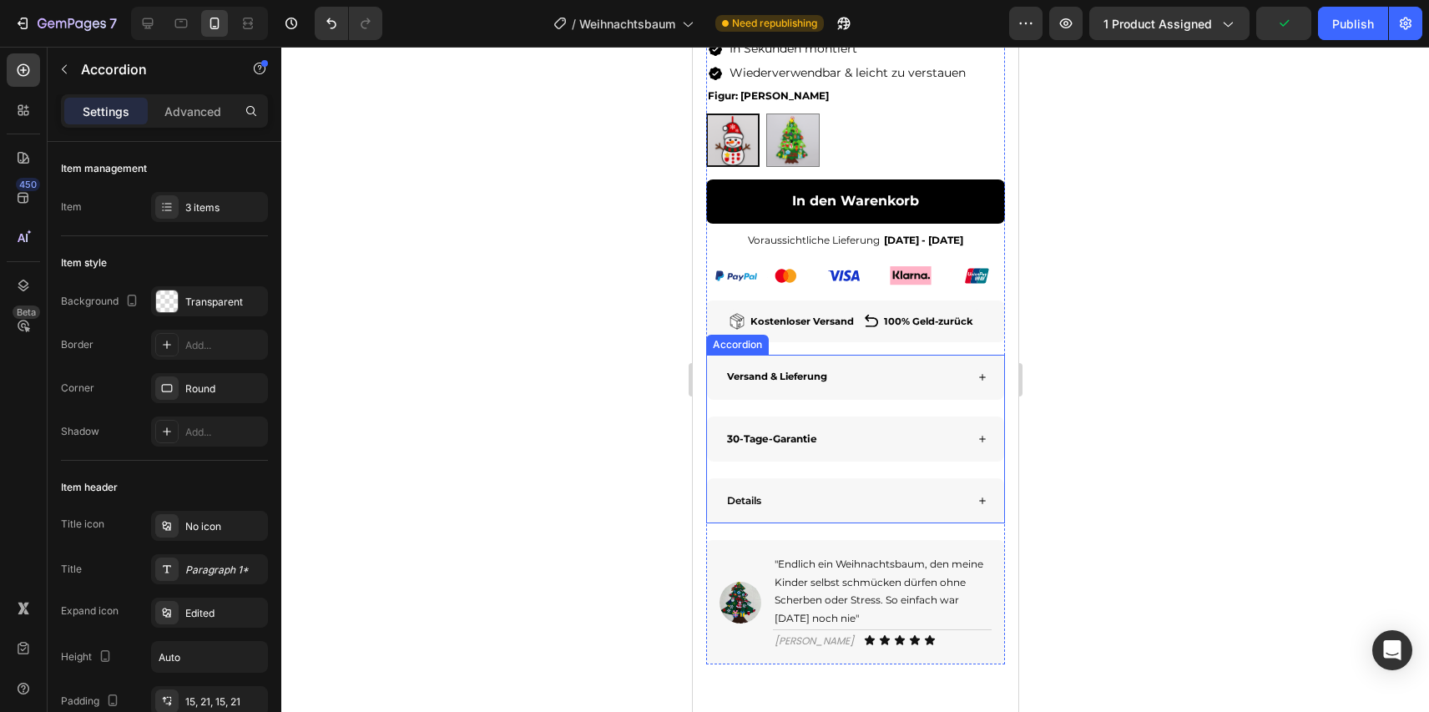
click at [741, 507] on span "Details" at bounding box center [743, 500] width 34 height 13
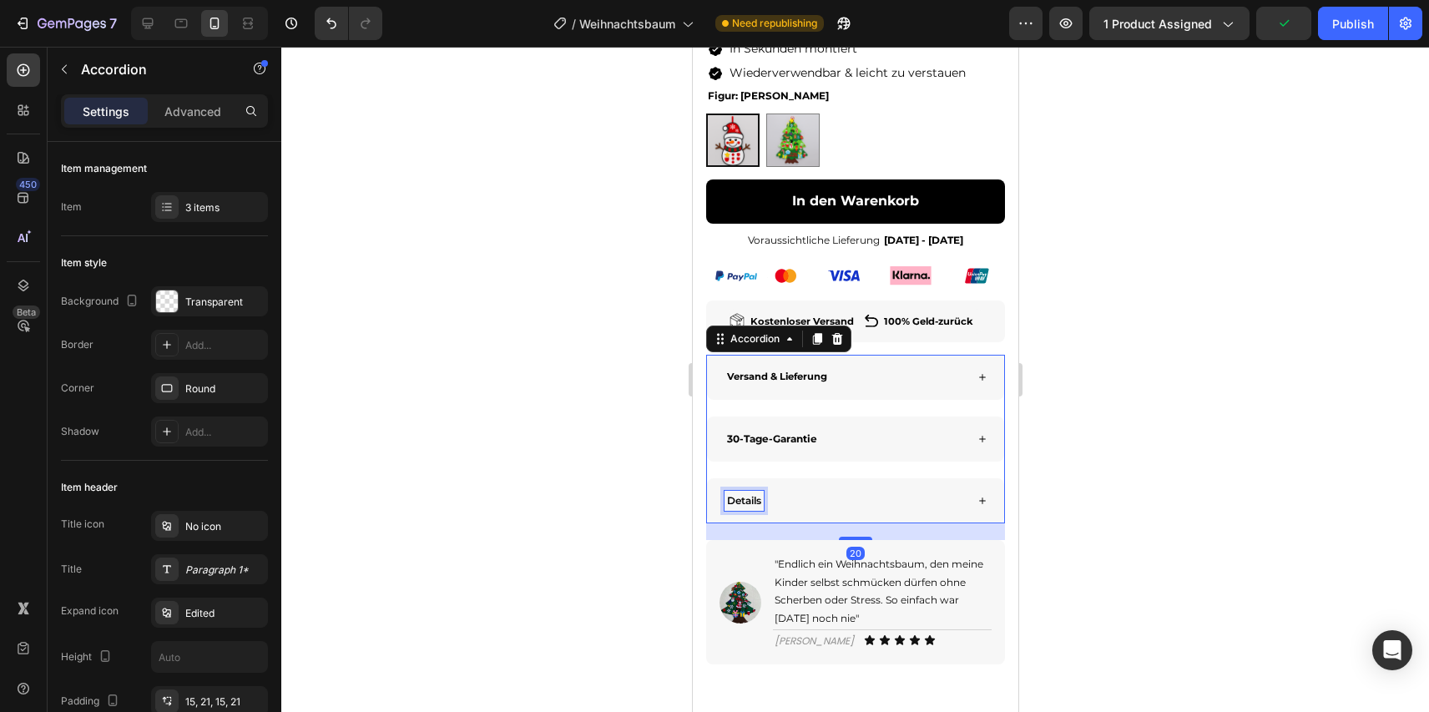
click at [741, 507] on span "Details" at bounding box center [743, 500] width 34 height 13
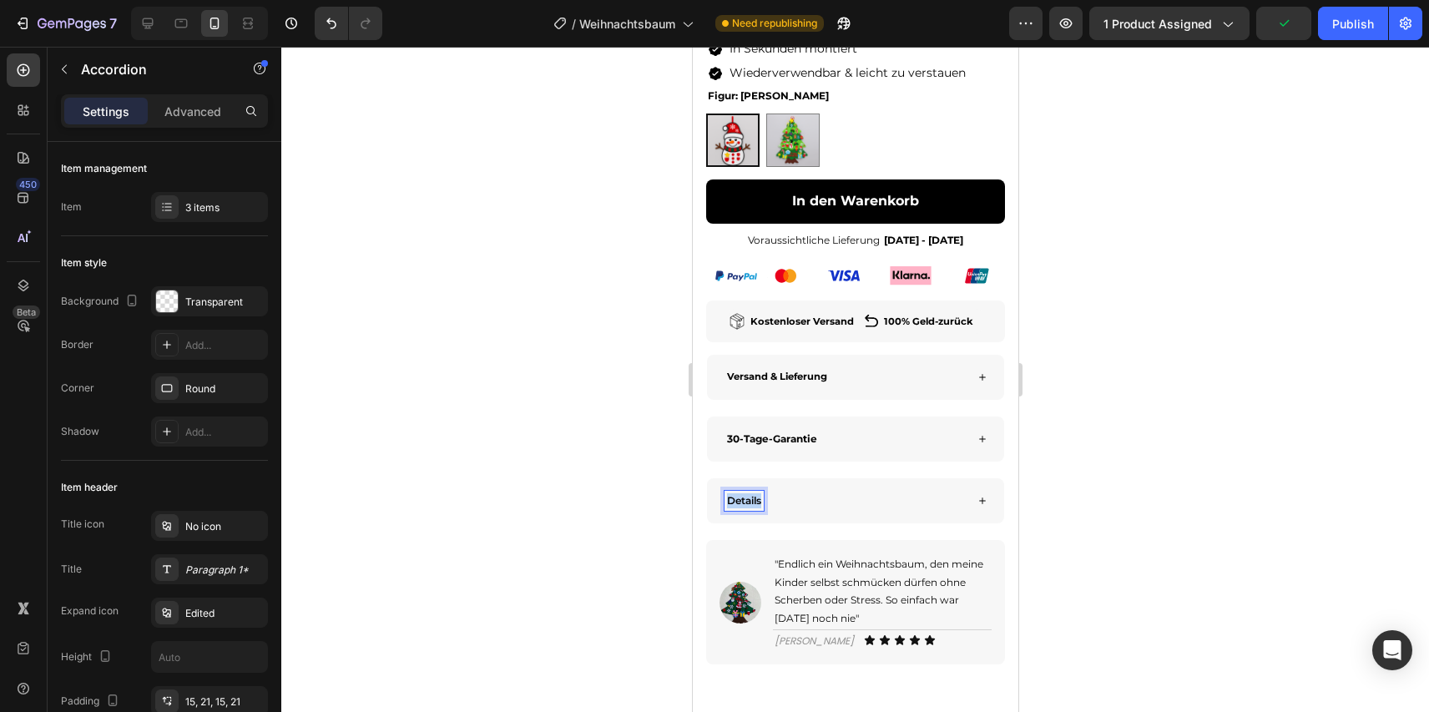
click at [741, 507] on span "Details" at bounding box center [743, 500] width 34 height 13
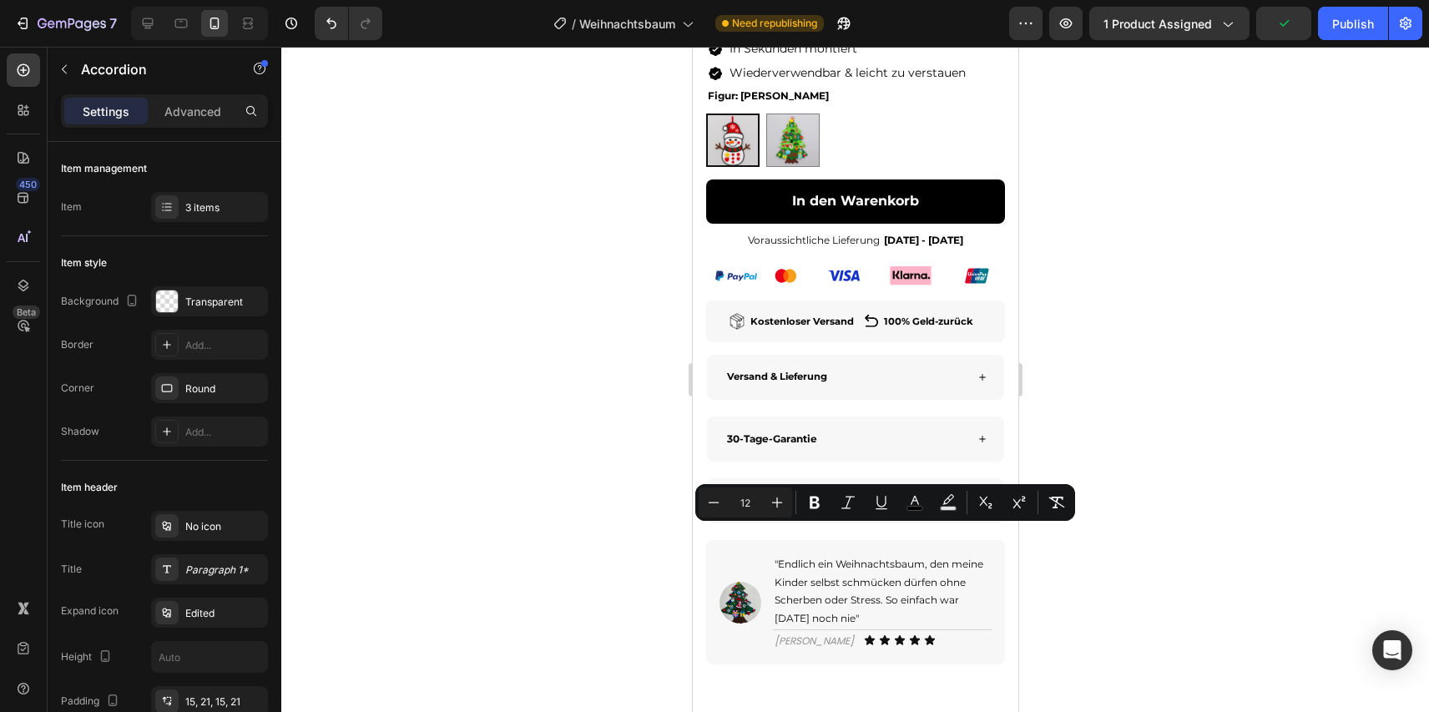
click at [741, 507] on span "Details" at bounding box center [743, 500] width 34 height 13
click at [812, 495] on icon "Editor contextual toolbar" at bounding box center [814, 502] width 17 height 17
click at [583, 454] on div at bounding box center [855, 379] width 1148 height 665
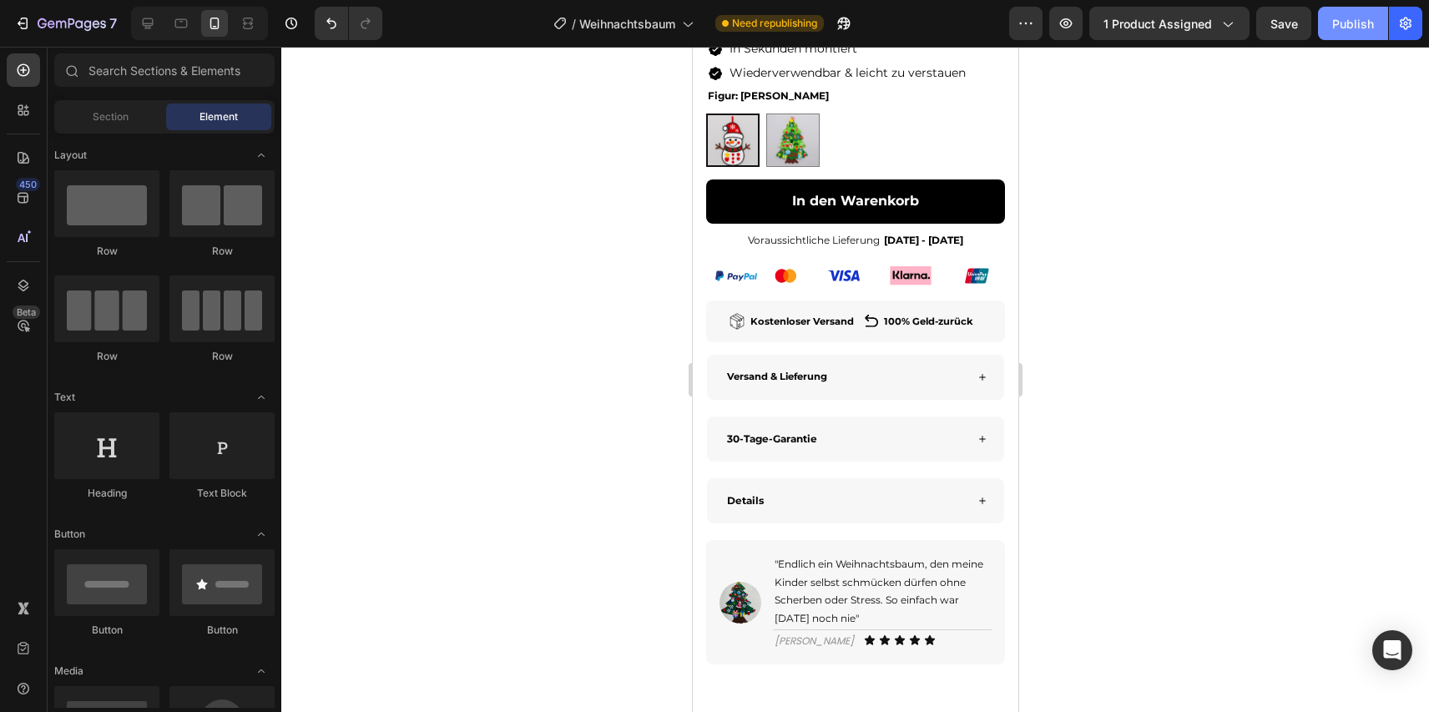
click at [1352, 34] on button "Publish" at bounding box center [1353, 23] width 70 height 33
